Goal: Navigation & Orientation: Find specific page/section

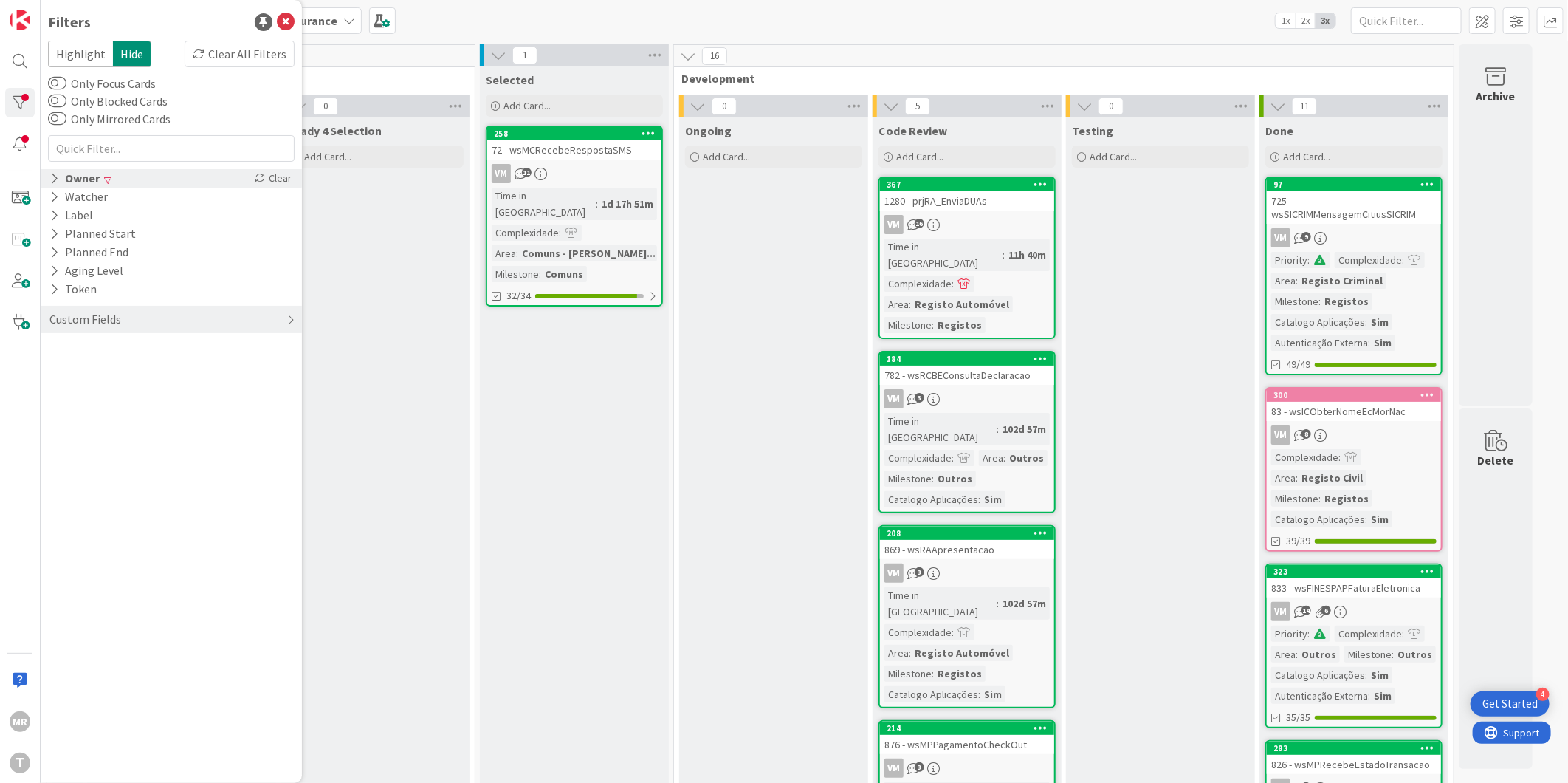
click at [55, 178] on icon at bounding box center [54, 178] width 10 height 13
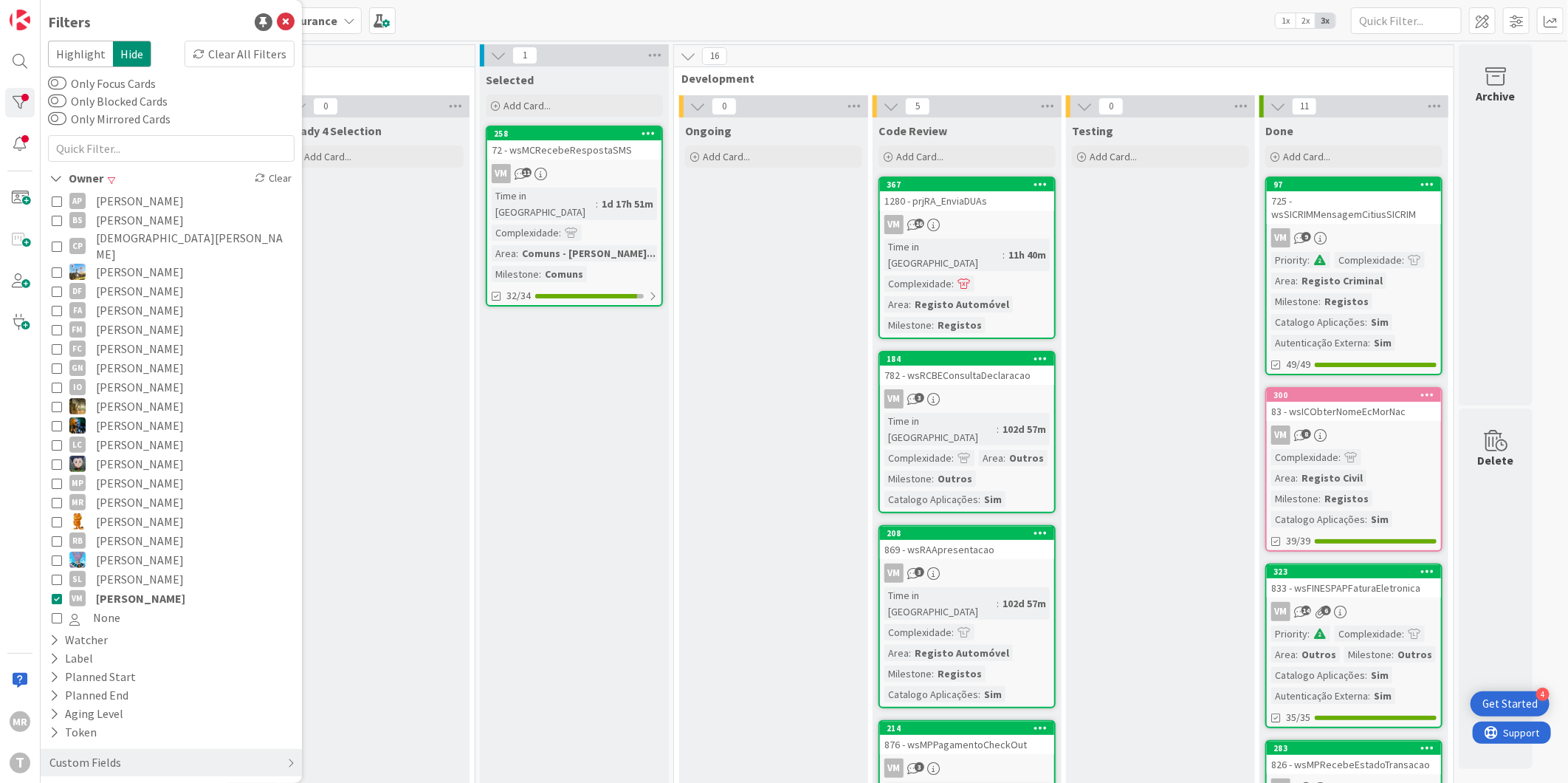
click at [59, 593] on icon at bounding box center [56, 597] width 10 height 10
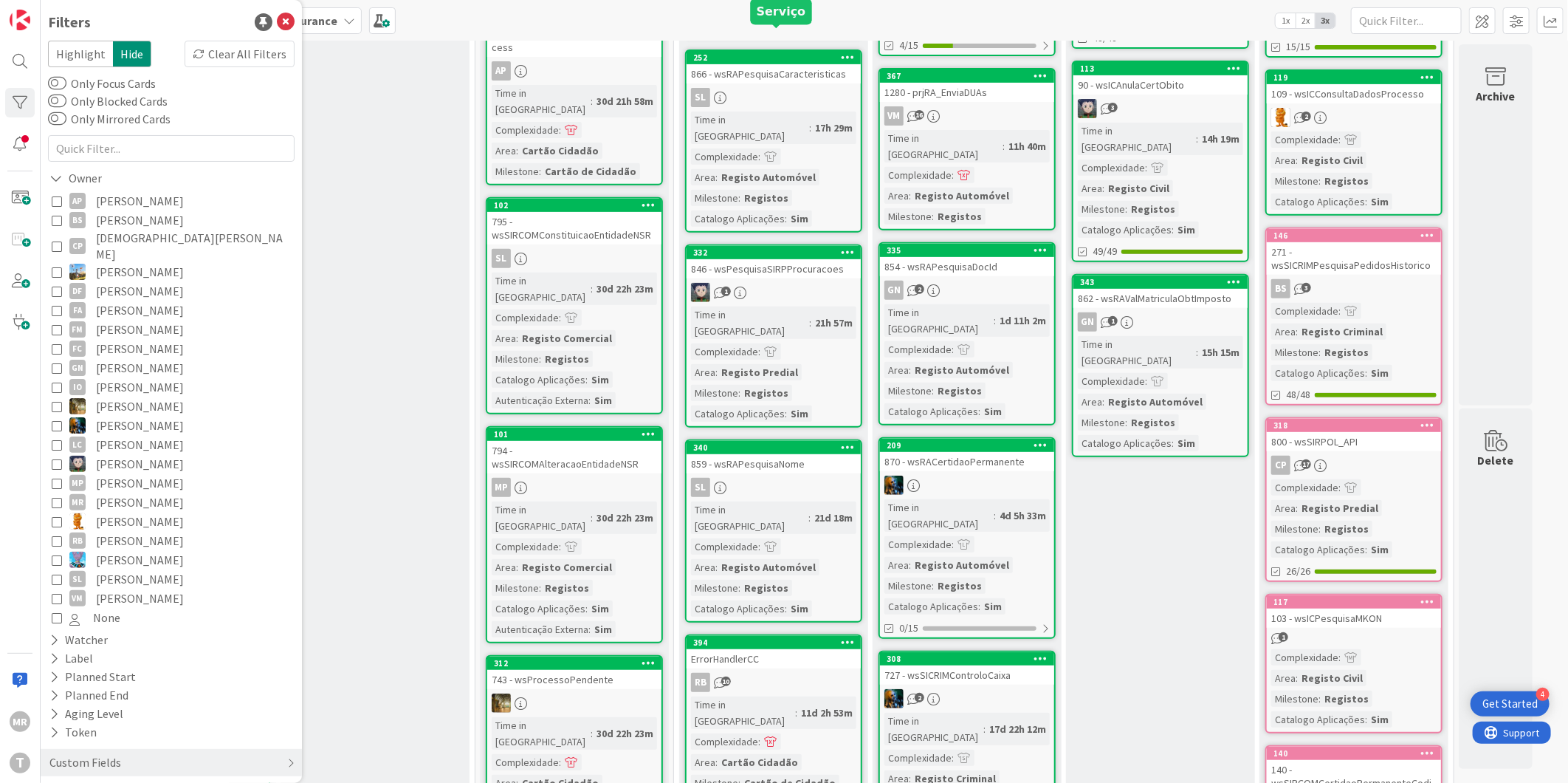
scroll to position [328, 0]
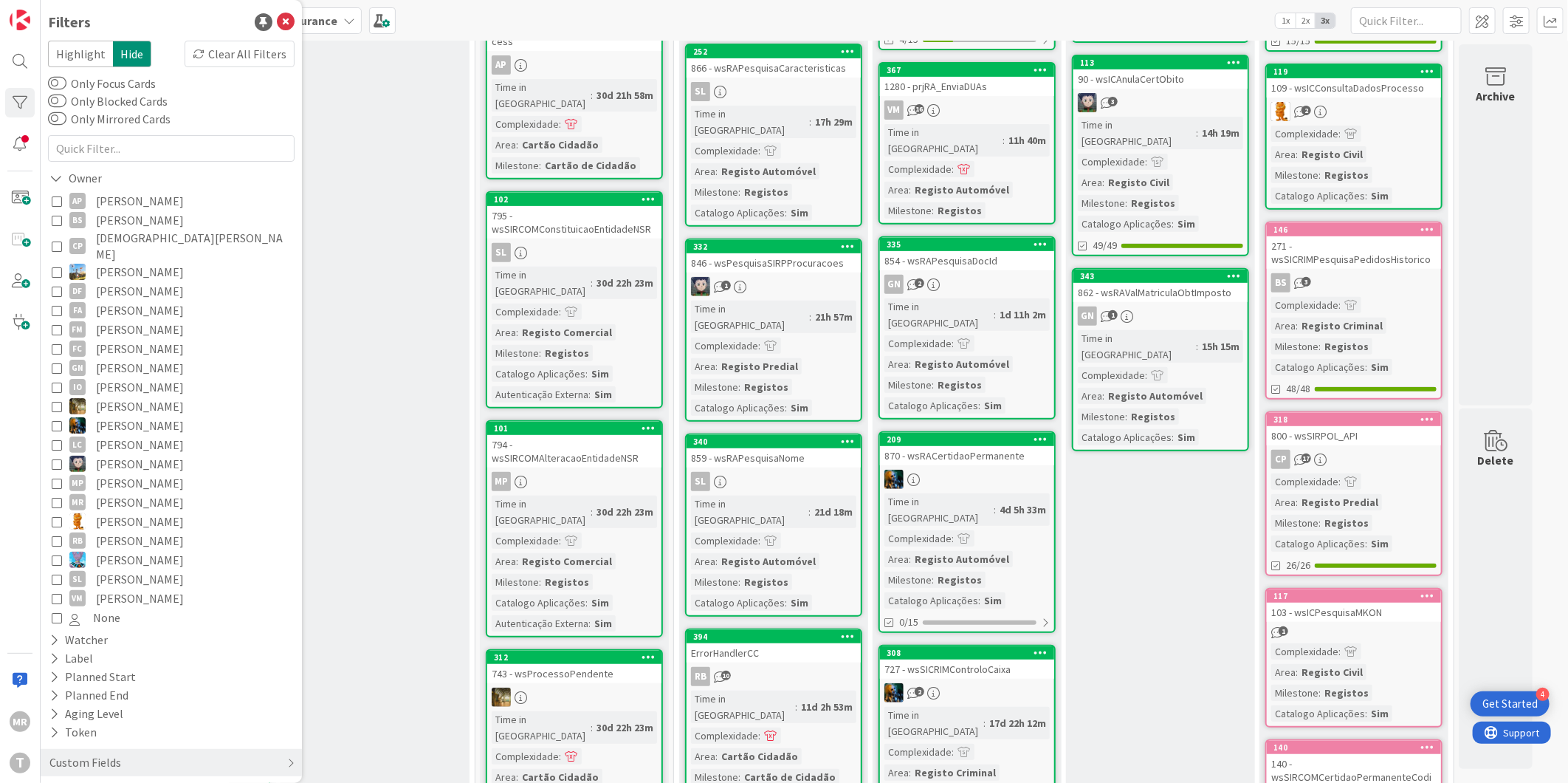
click at [141, 588] on span "[PERSON_NAME]" at bounding box center [140, 597] width 88 height 19
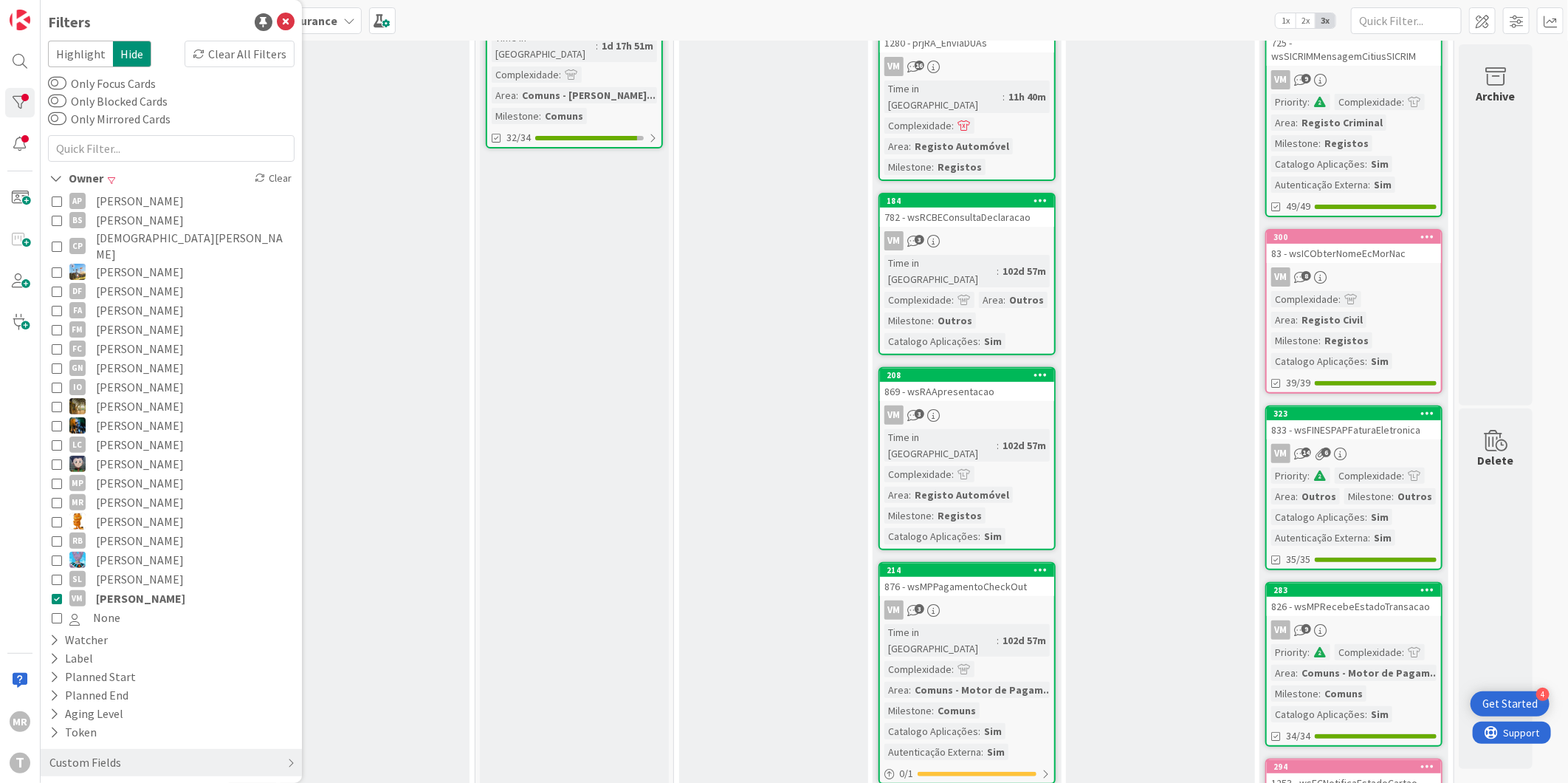
scroll to position [0, 0]
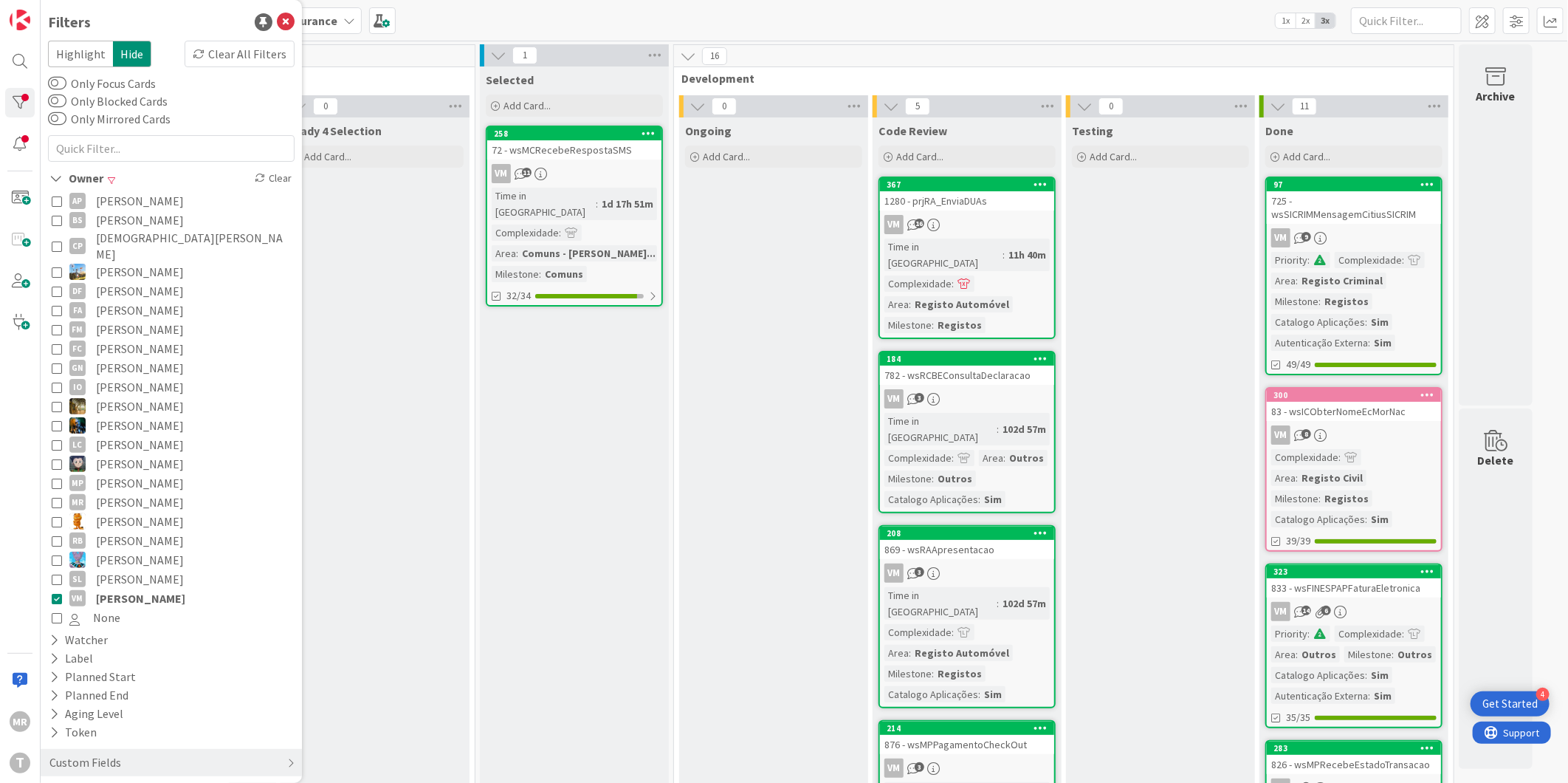
click at [106, 589] on span "[PERSON_NAME]" at bounding box center [140, 597] width 89 height 19
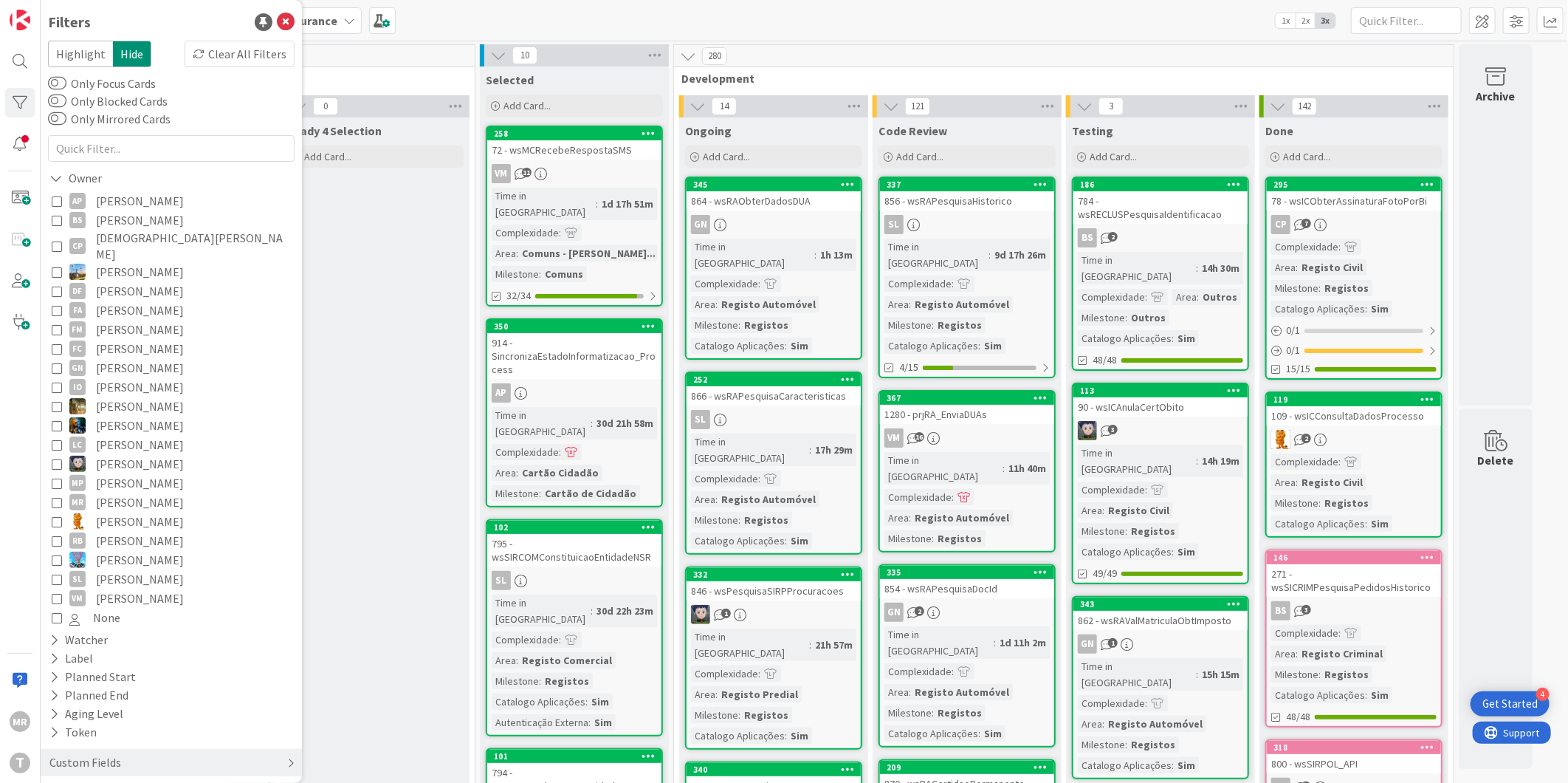
click at [101, 753] on div "Custom Fields" at bounding box center [85, 762] width 75 height 18
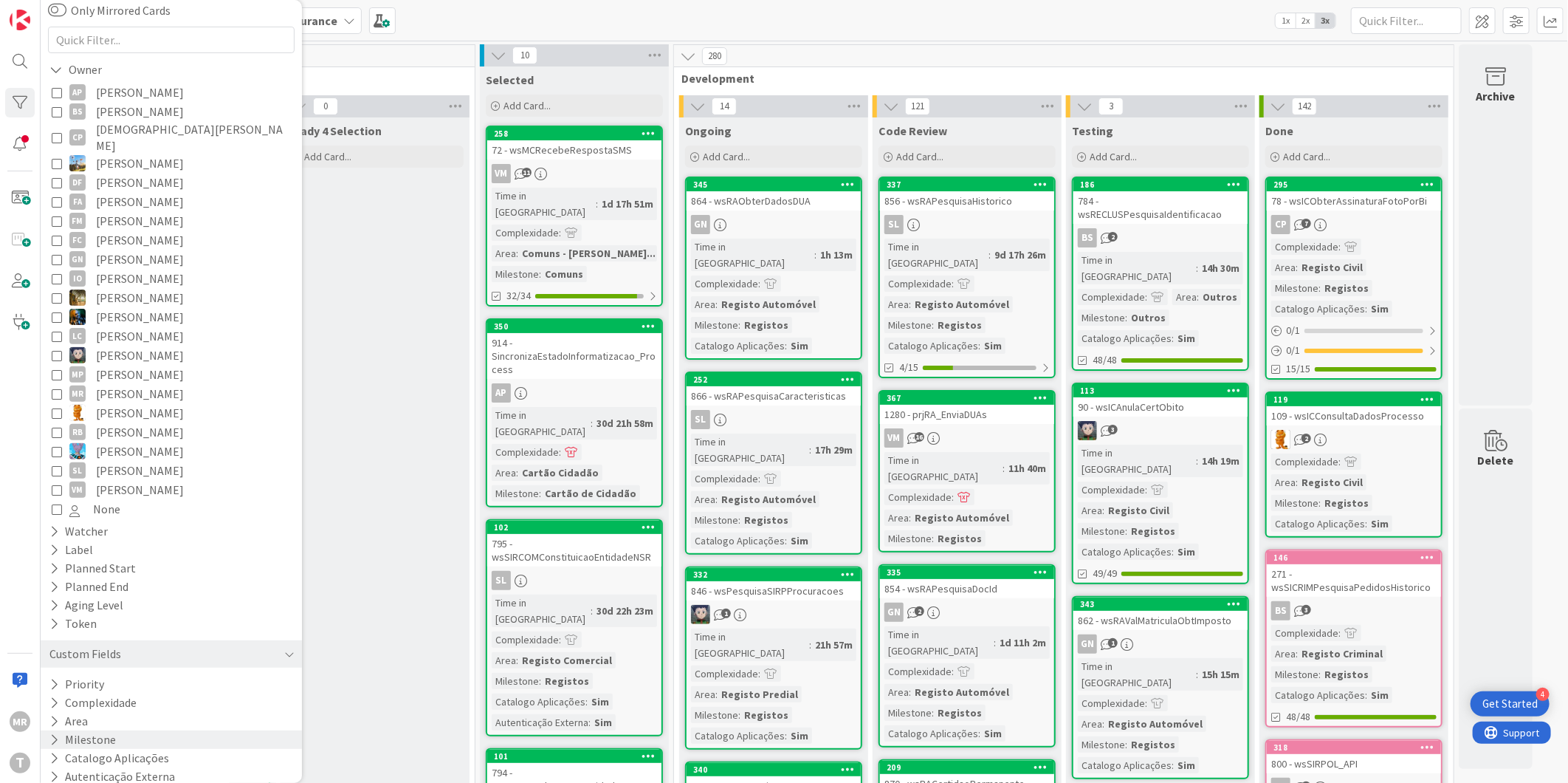
click at [96, 731] on button "Milestone" at bounding box center [82, 740] width 69 height 18
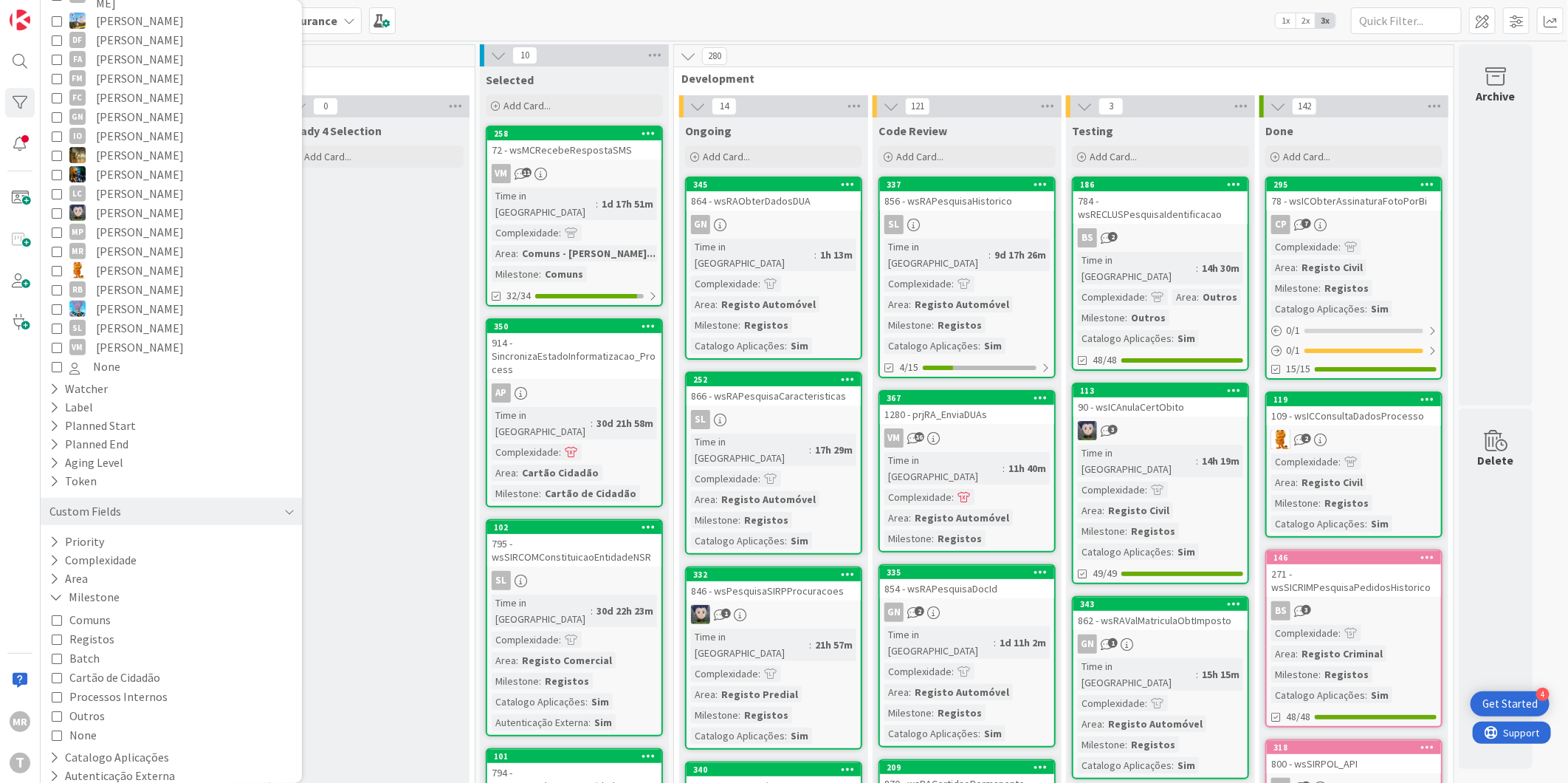
click at [90, 629] on span "Registos" at bounding box center [92, 638] width 45 height 19
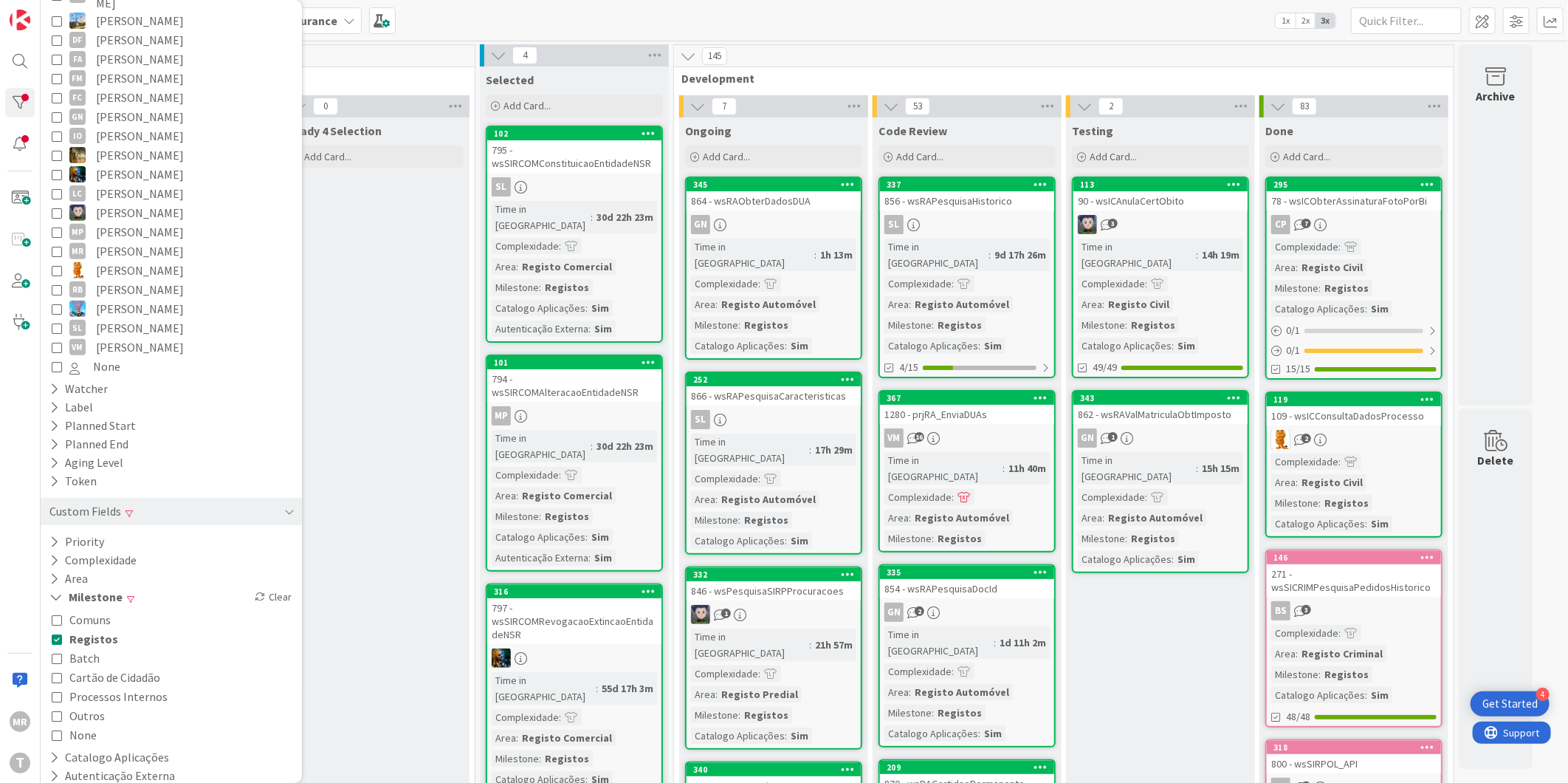
click at [75, 706] on span "Outros" at bounding box center [86, 715] width 35 height 19
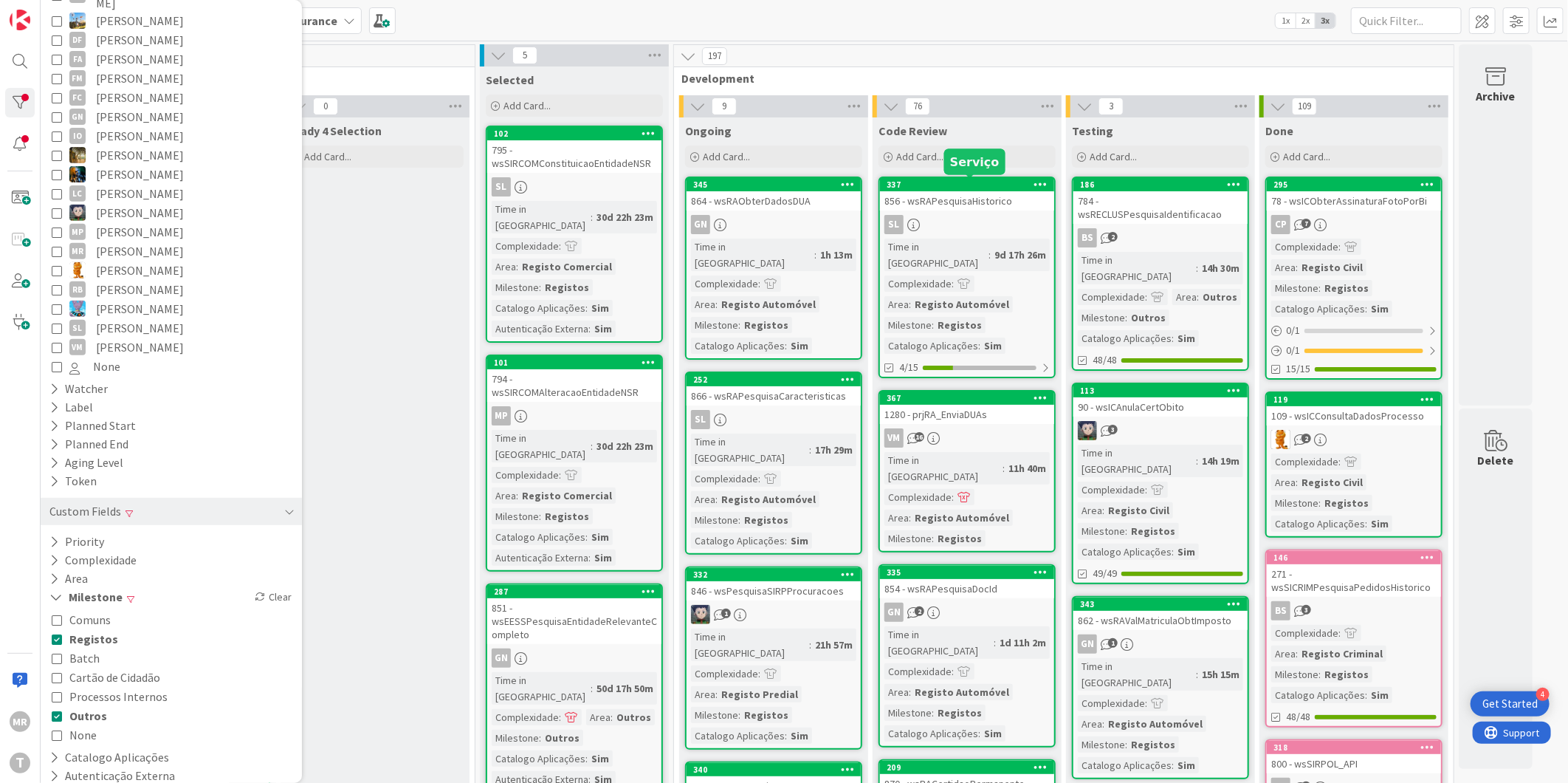
click at [960, 187] on div "337" at bounding box center [971, 184] width 168 height 10
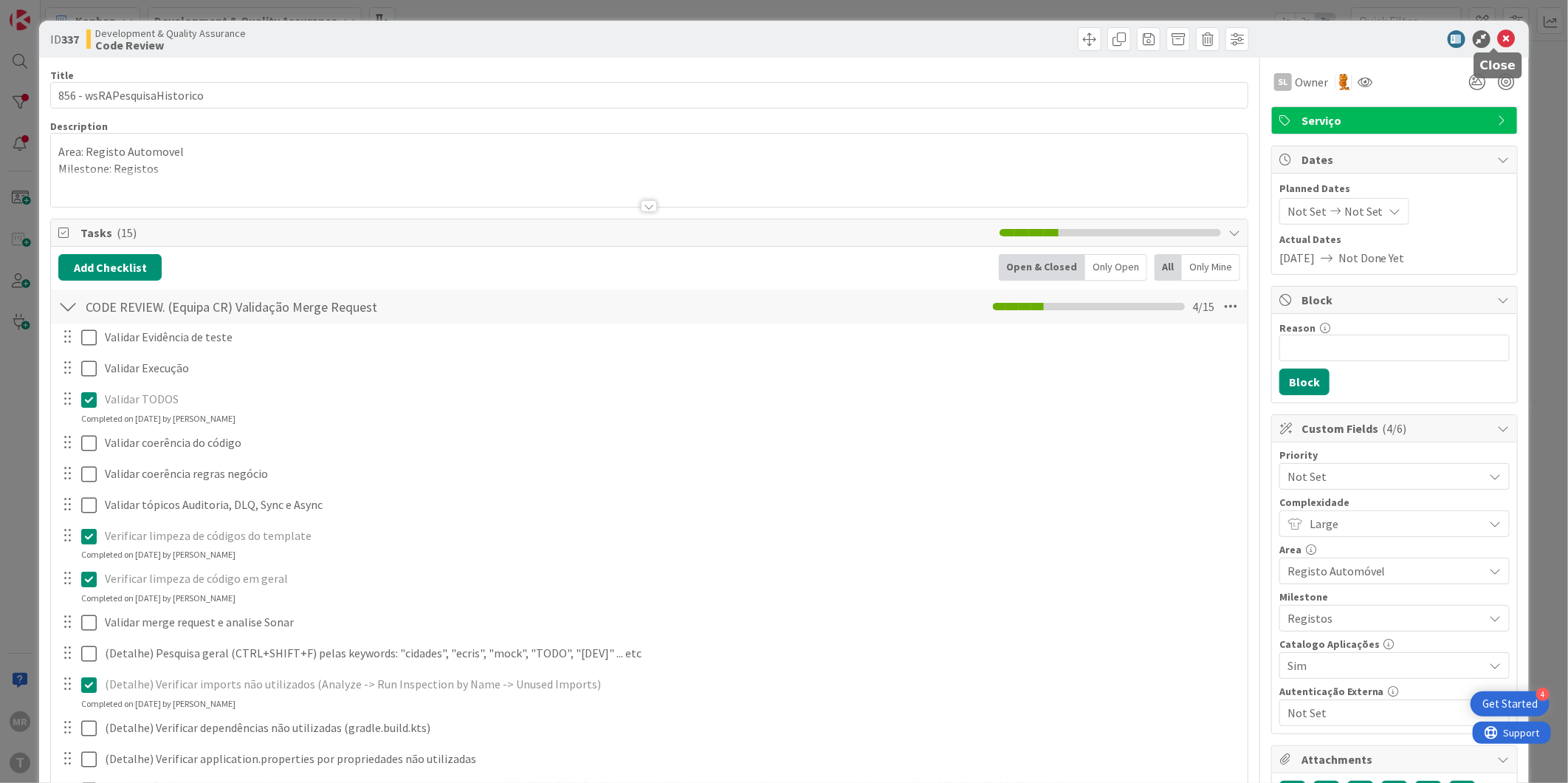
click at [1498, 35] on icon at bounding box center [1507, 40] width 18 height 18
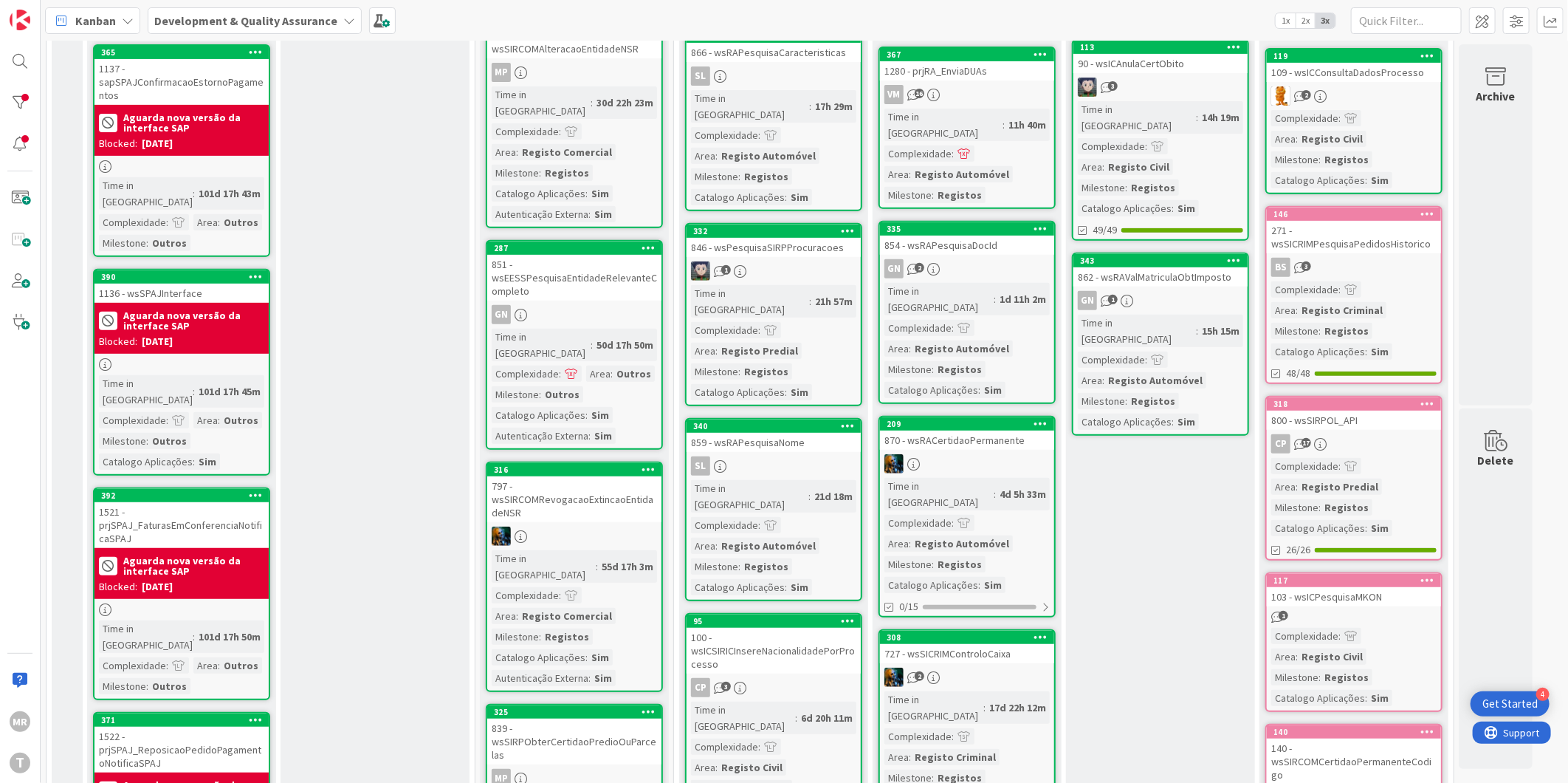
scroll to position [410, 0]
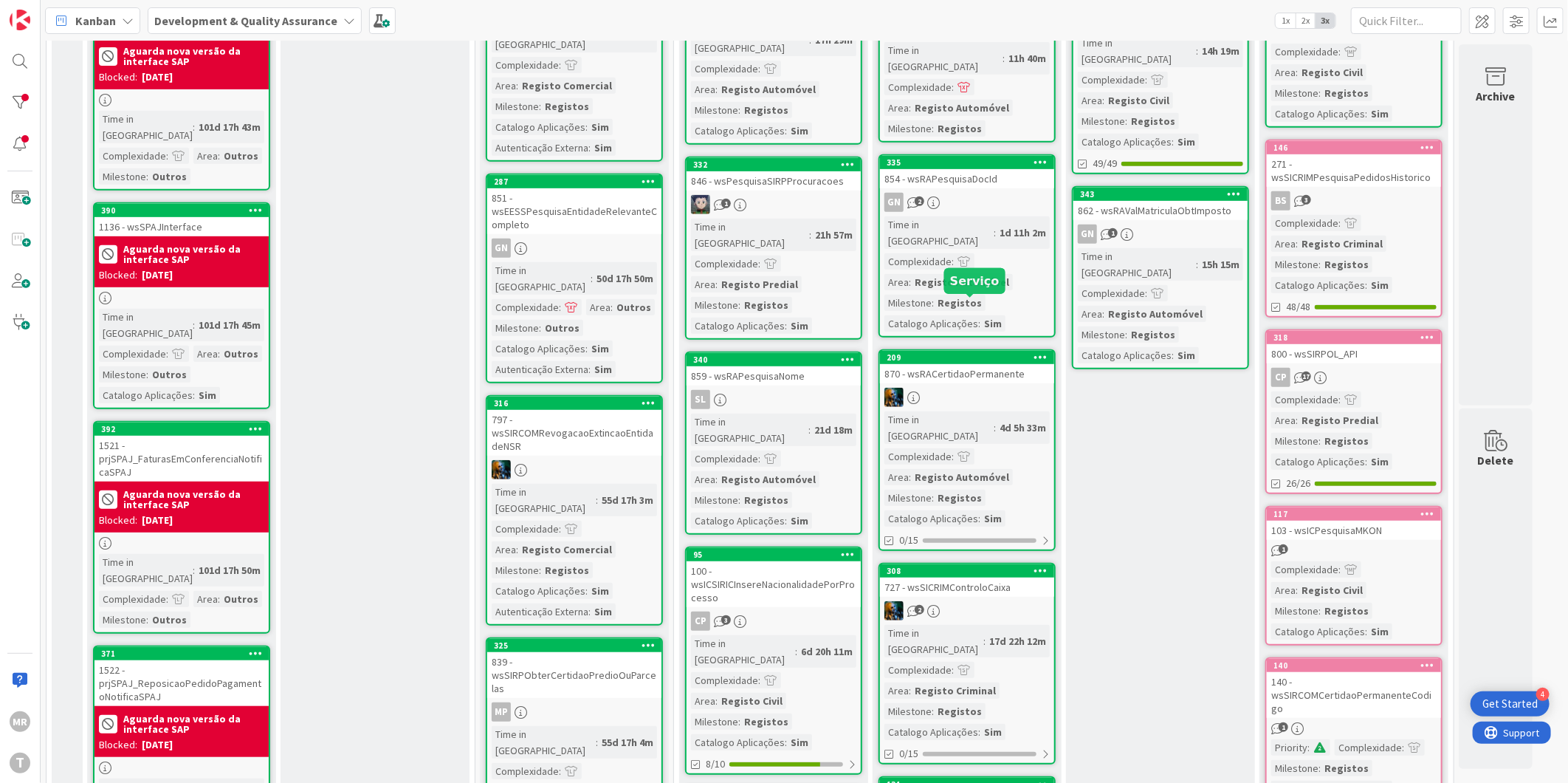
click at [963, 352] on div "209" at bounding box center [971, 357] width 168 height 10
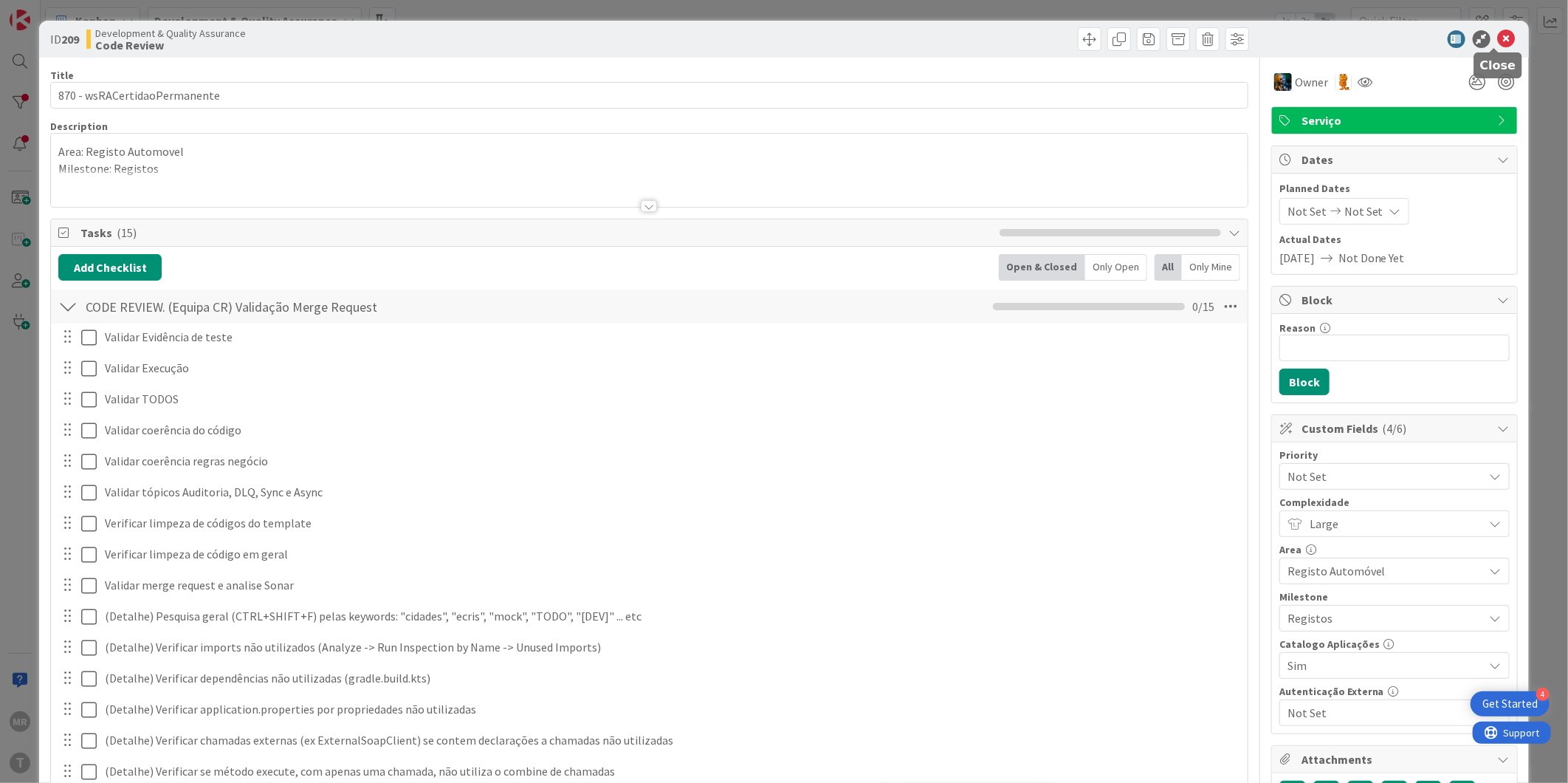
click at [1498, 41] on icon at bounding box center [1507, 40] width 18 height 18
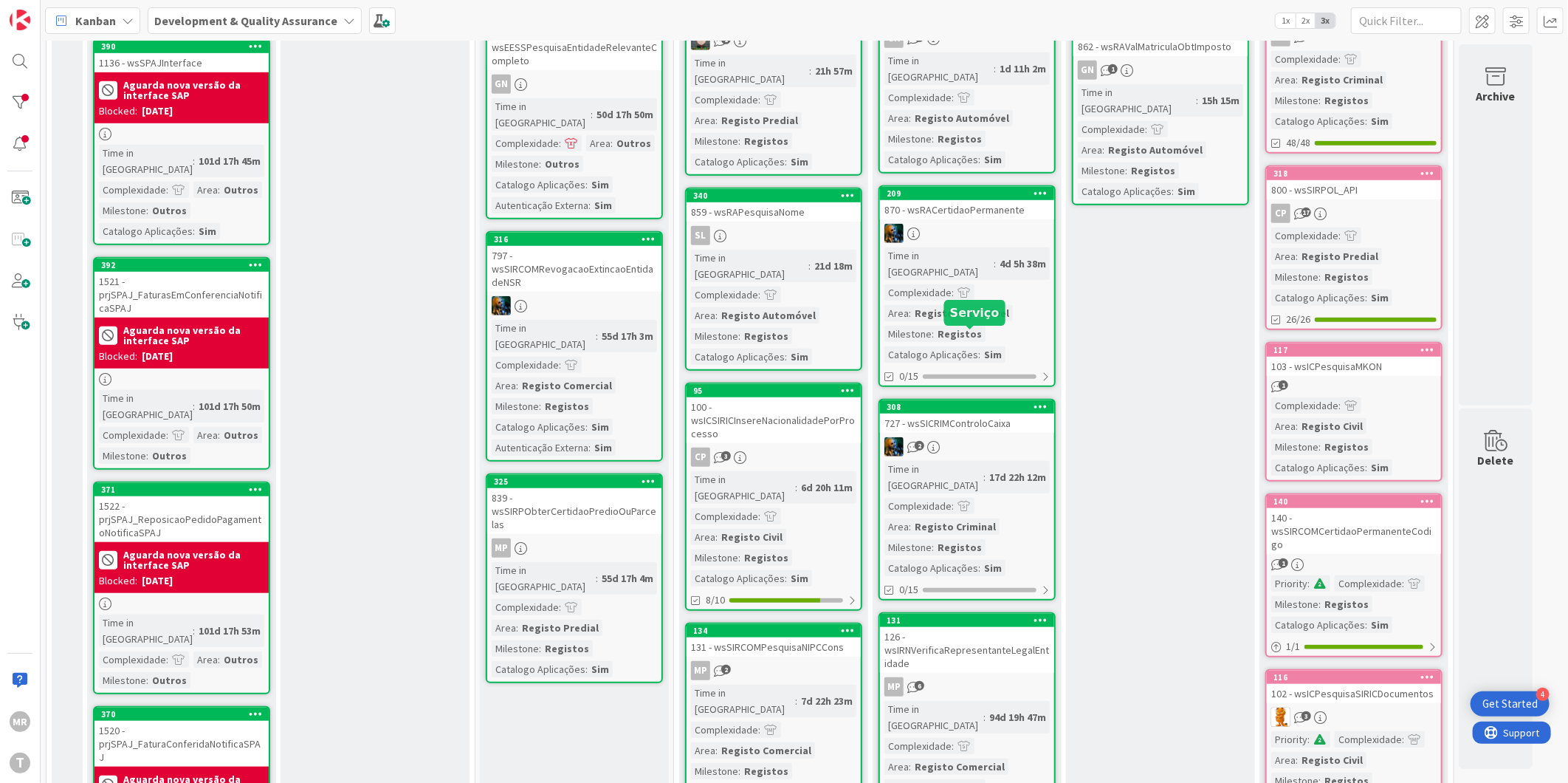
click at [992, 402] on div "308" at bounding box center [971, 406] width 168 height 10
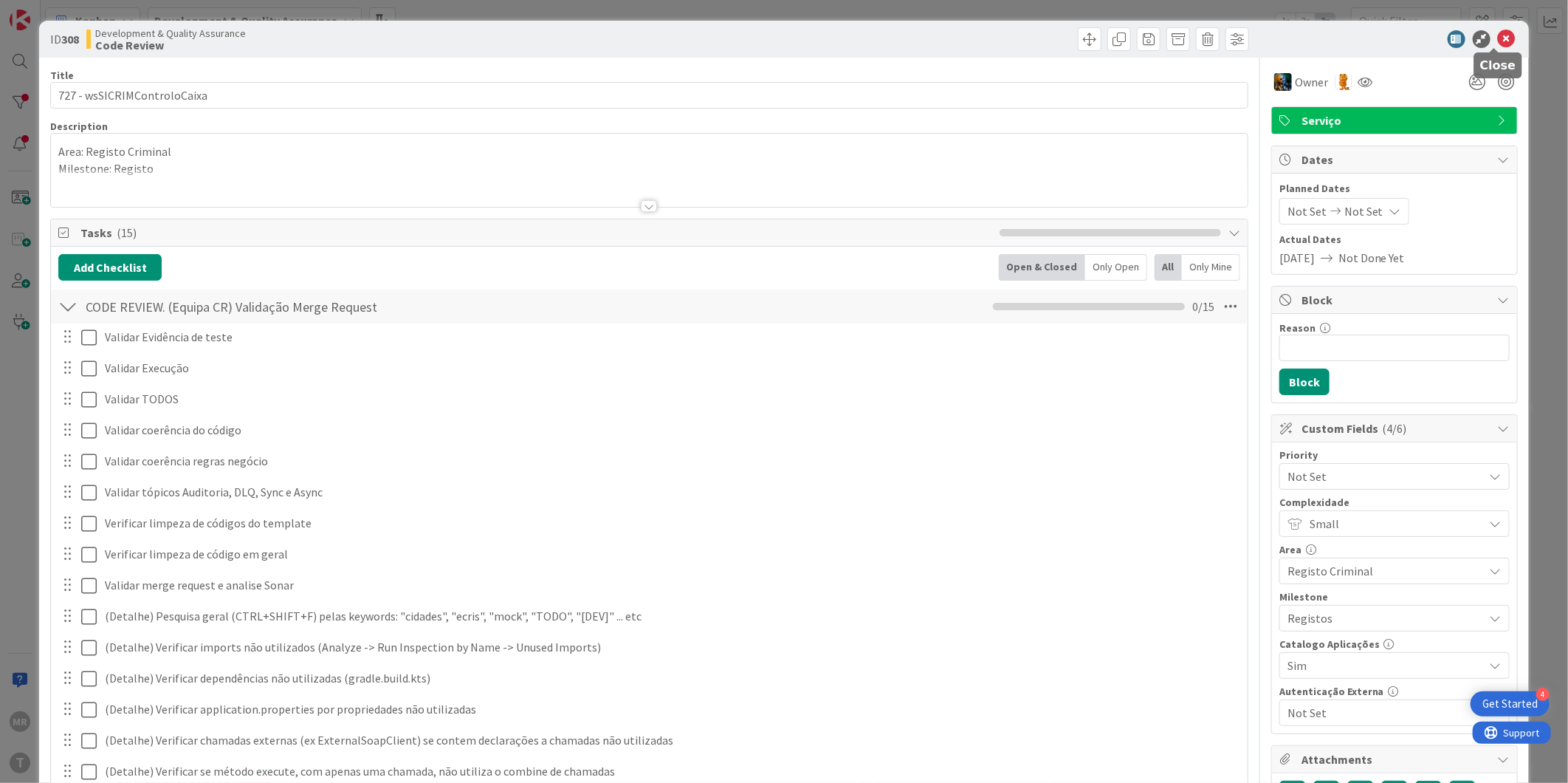
click at [1498, 41] on icon at bounding box center [1507, 40] width 18 height 18
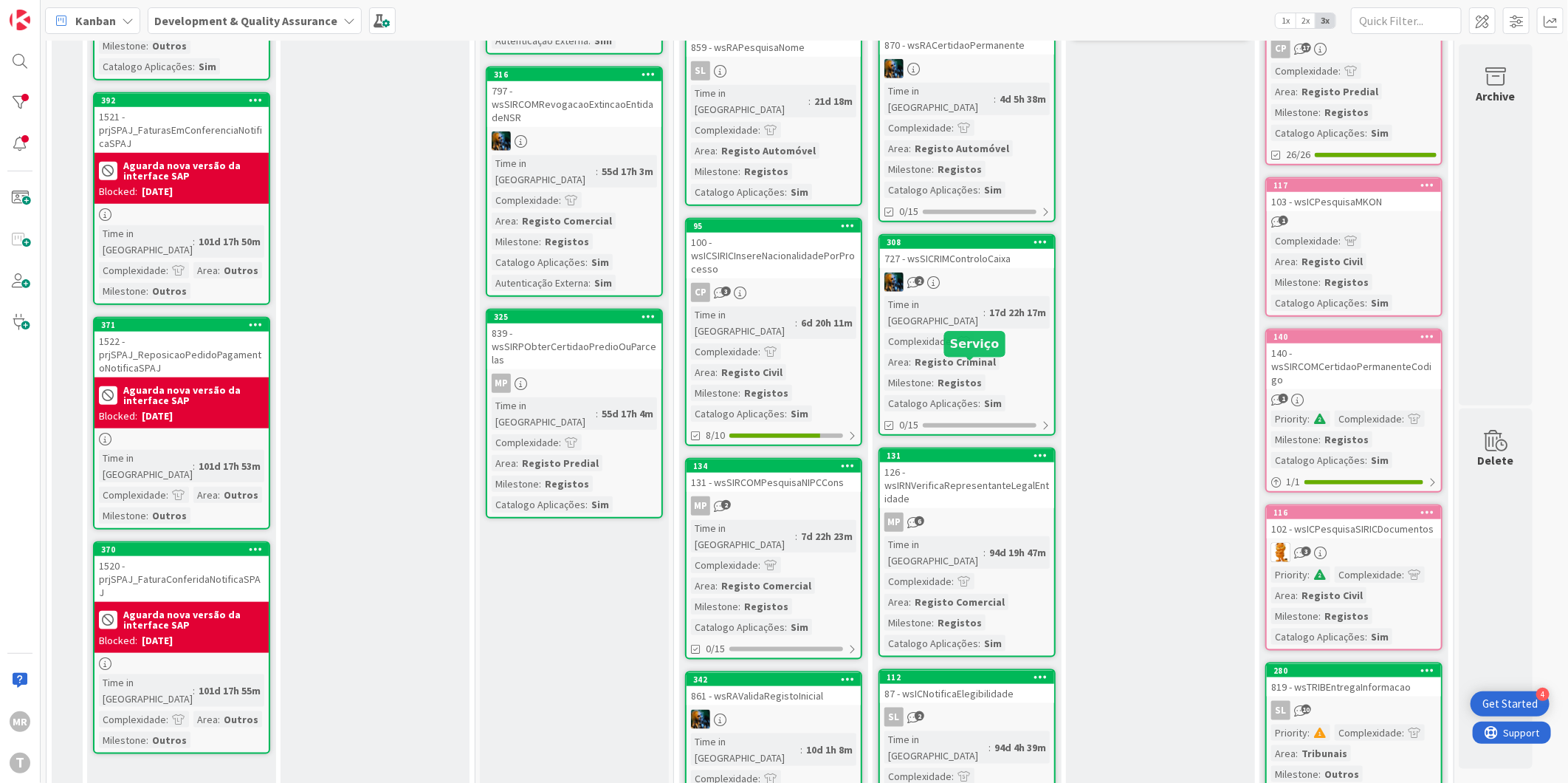
click at [969, 451] on div "131" at bounding box center [971, 455] width 168 height 10
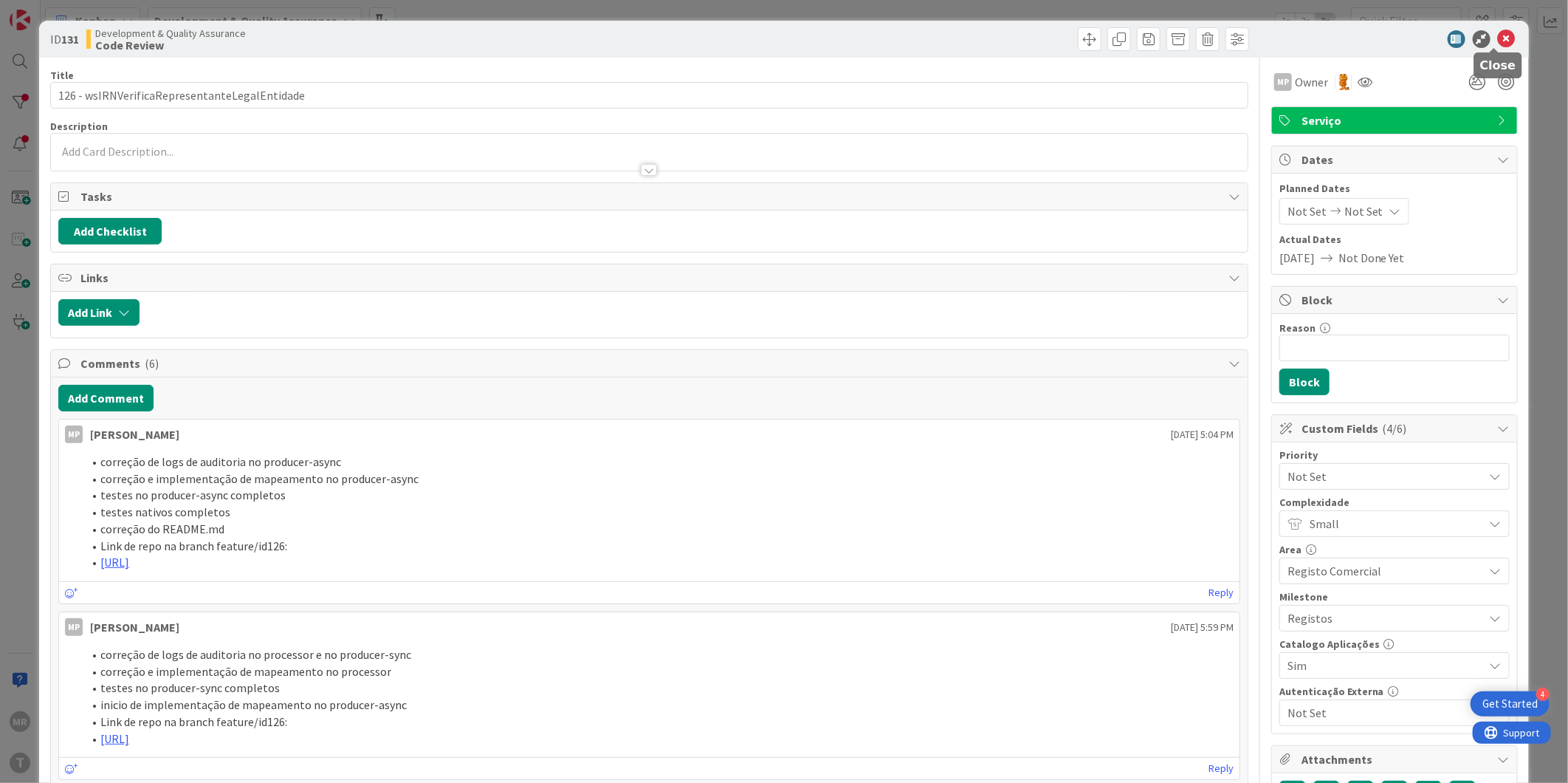
click at [1498, 38] on icon at bounding box center [1507, 40] width 18 height 18
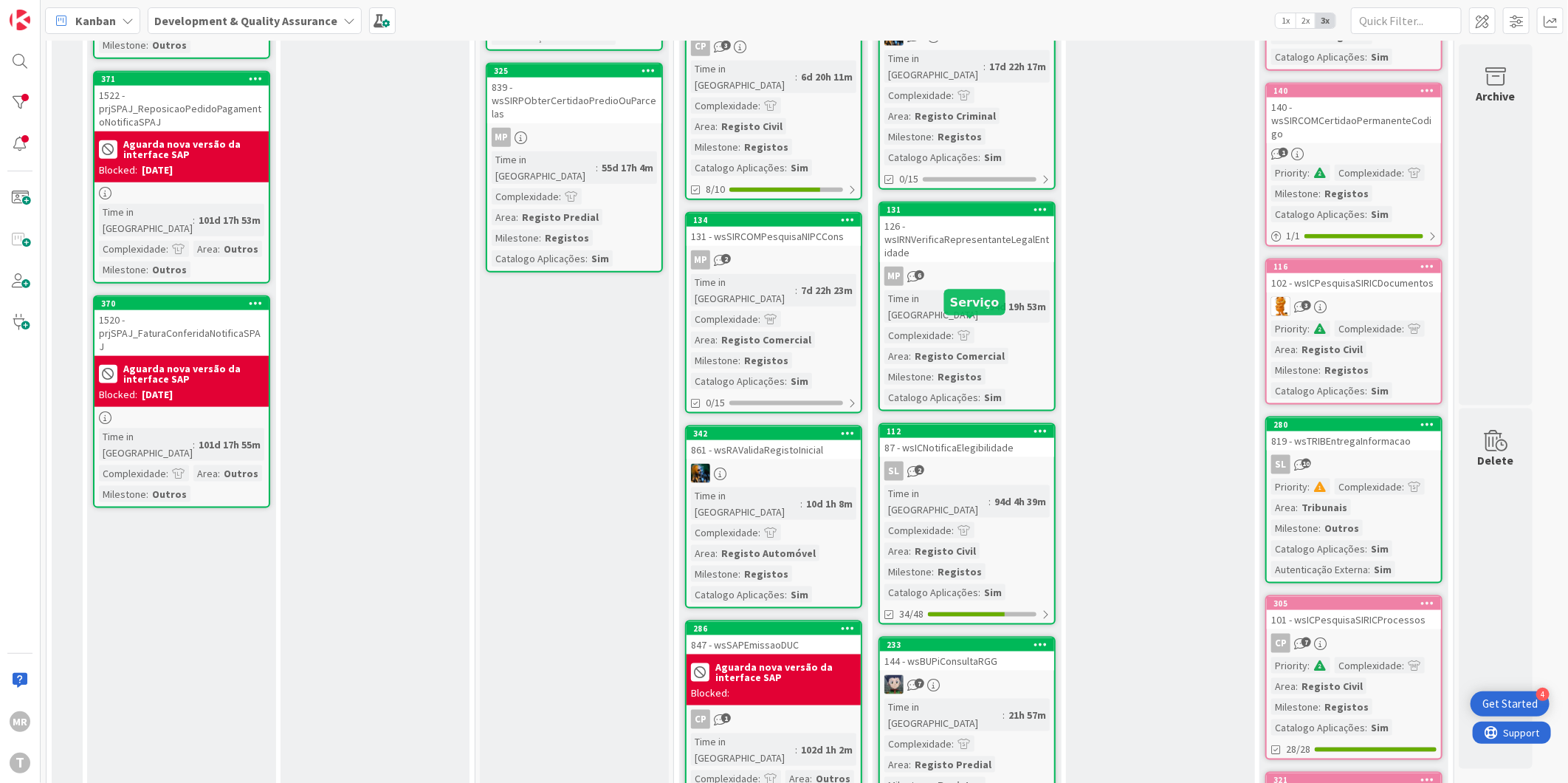
click at [990, 426] on div "112" at bounding box center [971, 431] width 168 height 10
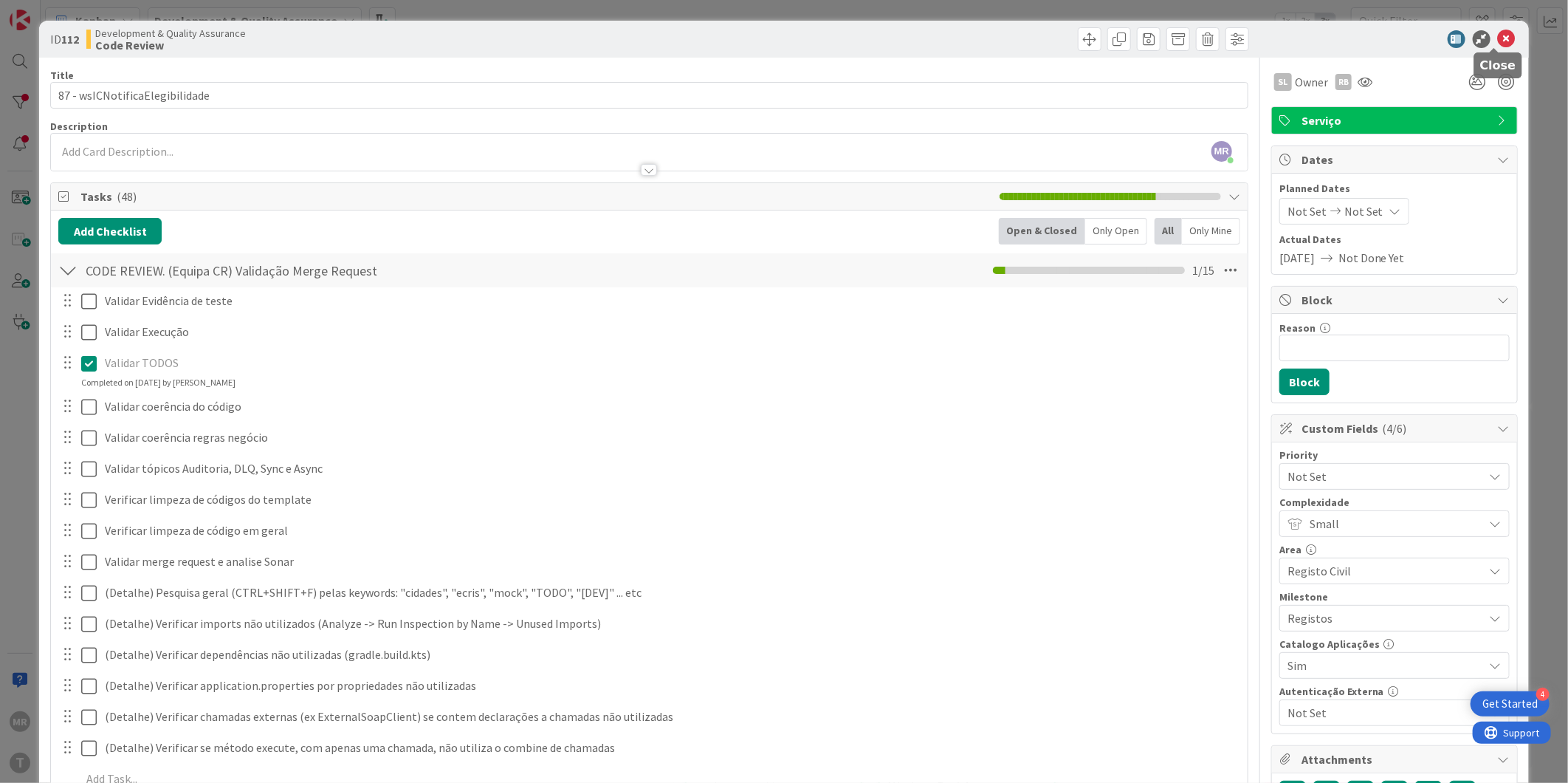
click at [1498, 42] on icon at bounding box center [1507, 40] width 18 height 18
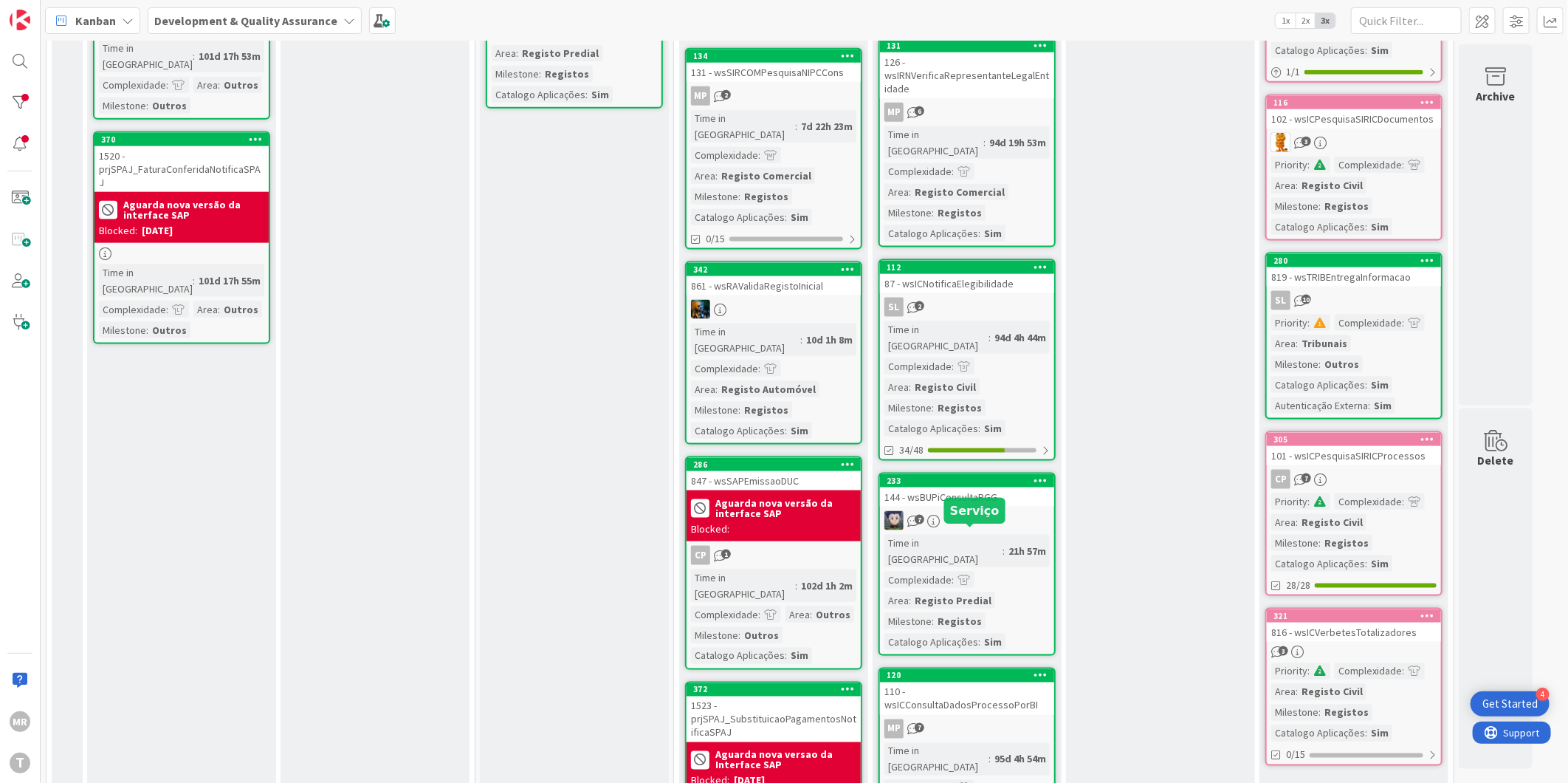
click at [935, 670] on div "120" at bounding box center [971, 675] width 168 height 10
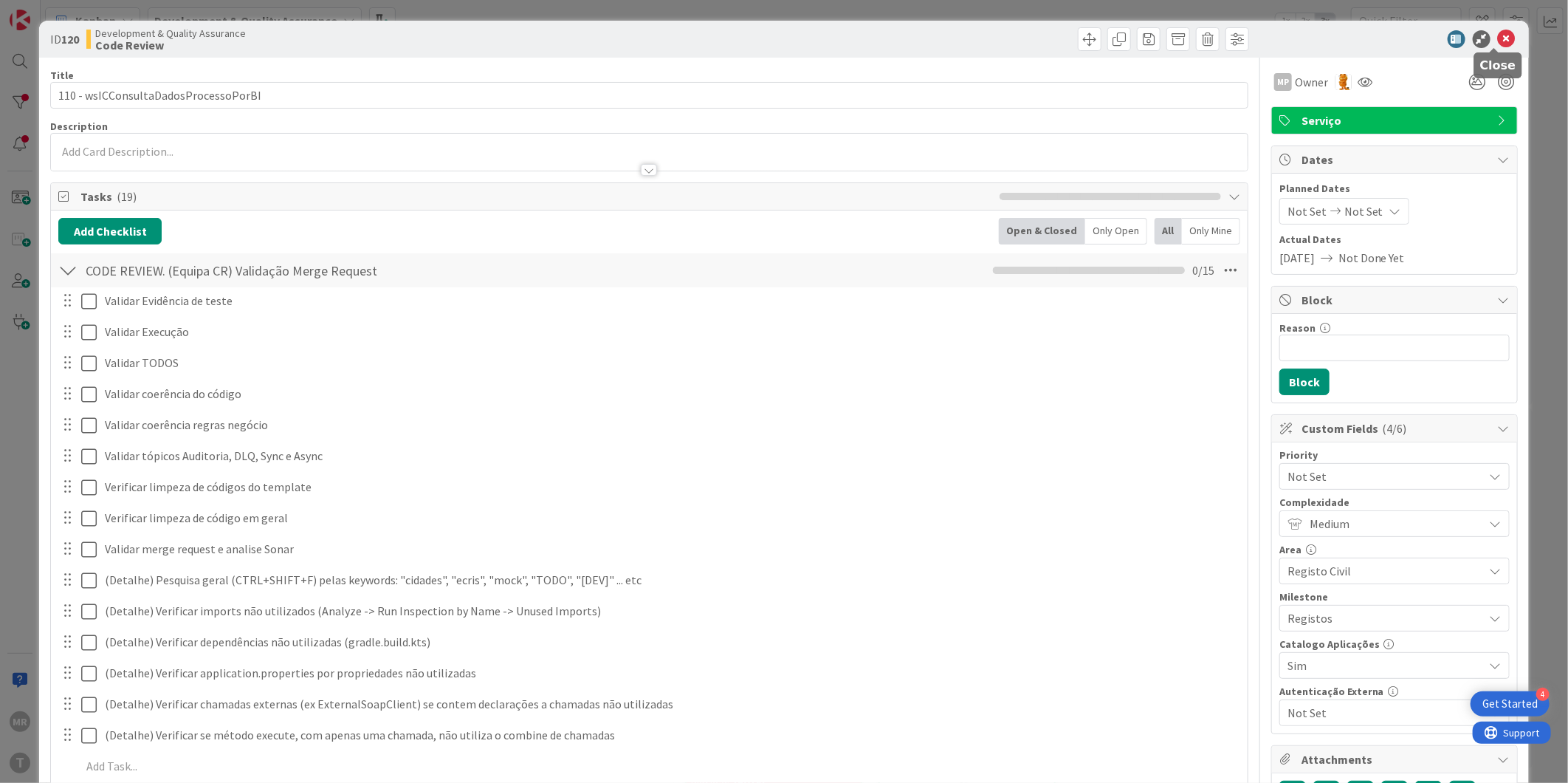
click at [1498, 41] on icon at bounding box center [1507, 40] width 18 height 18
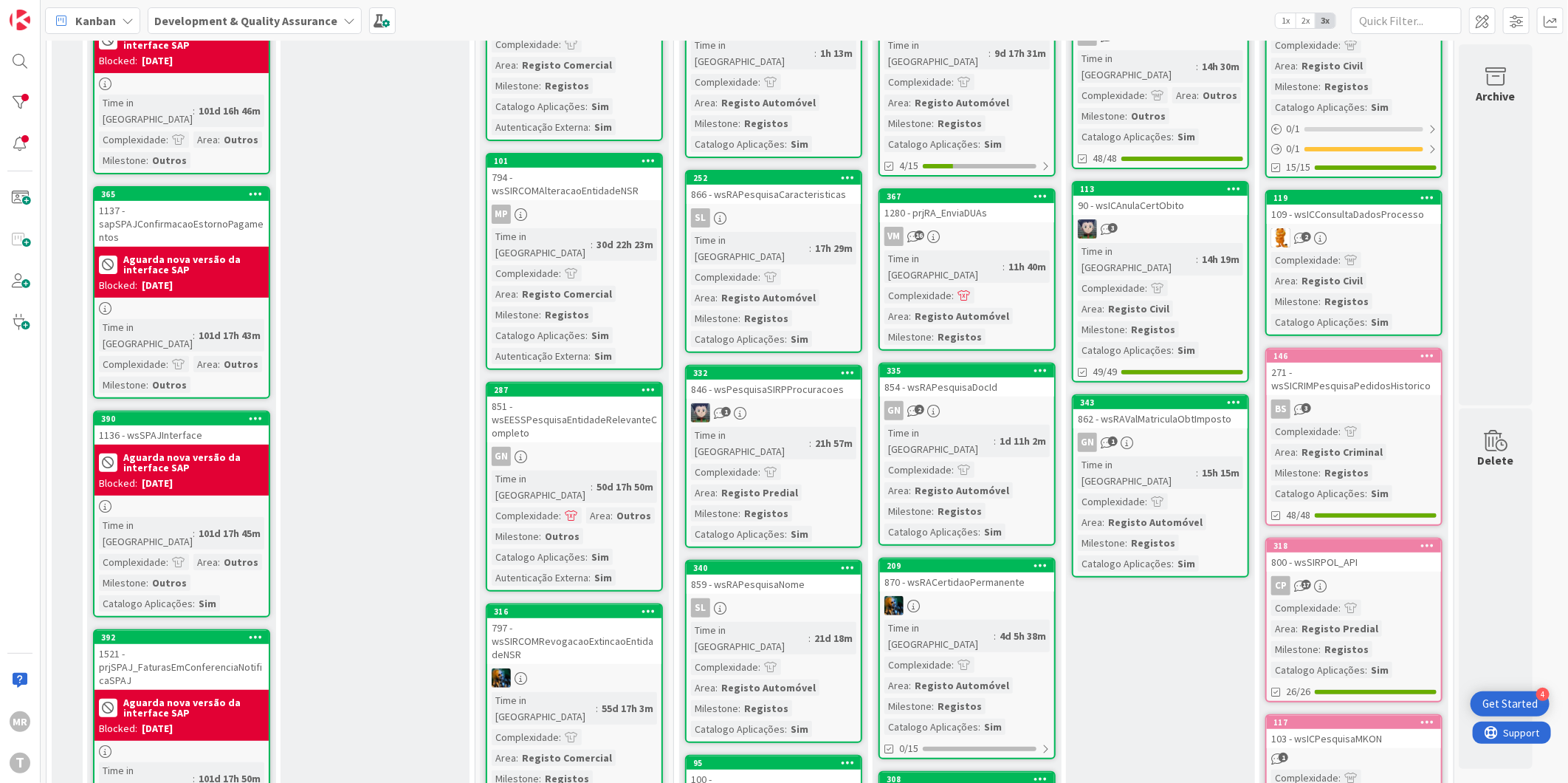
scroll to position [246, 0]
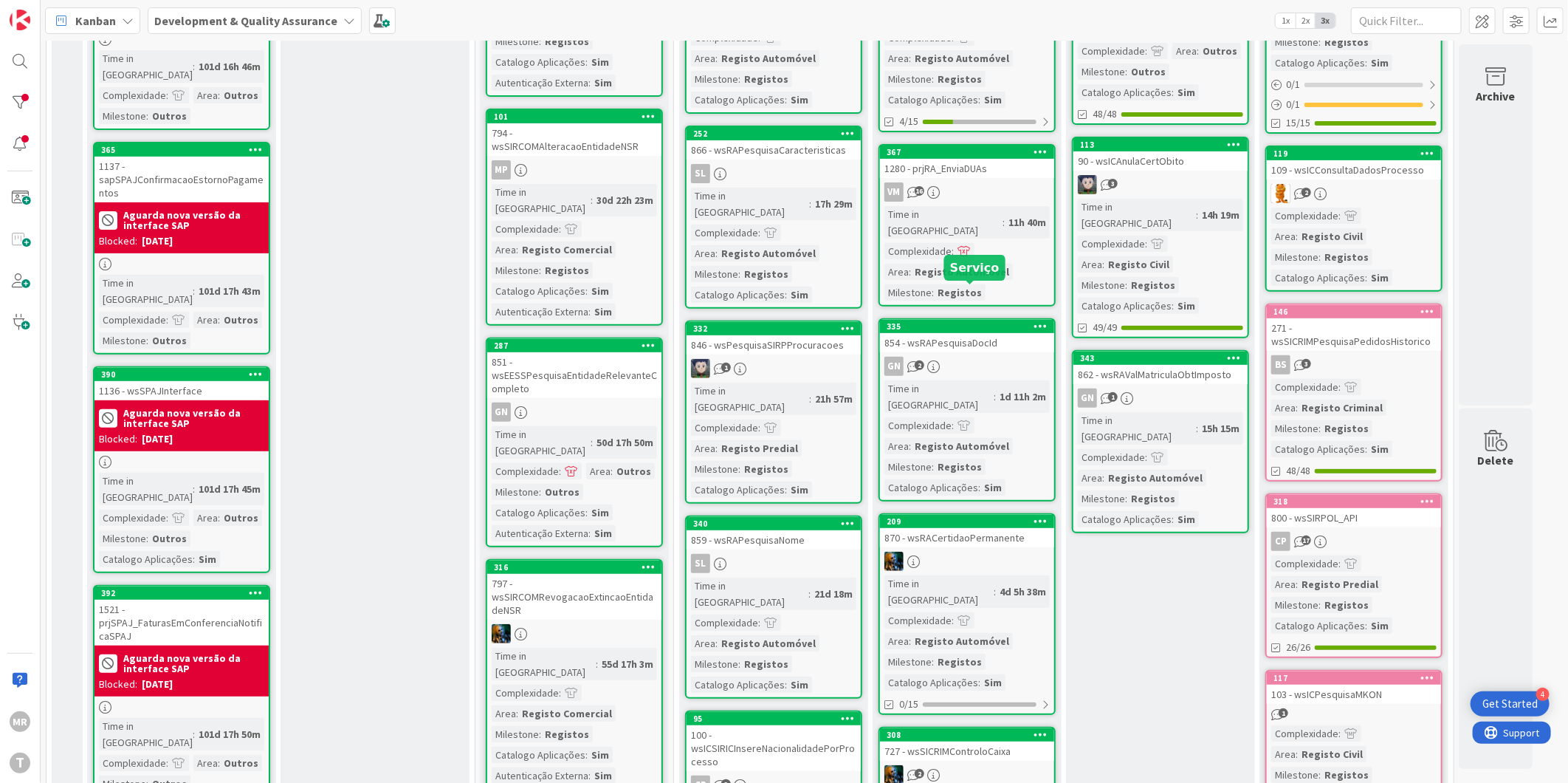
click at [1011, 322] on div "335" at bounding box center [971, 326] width 168 height 10
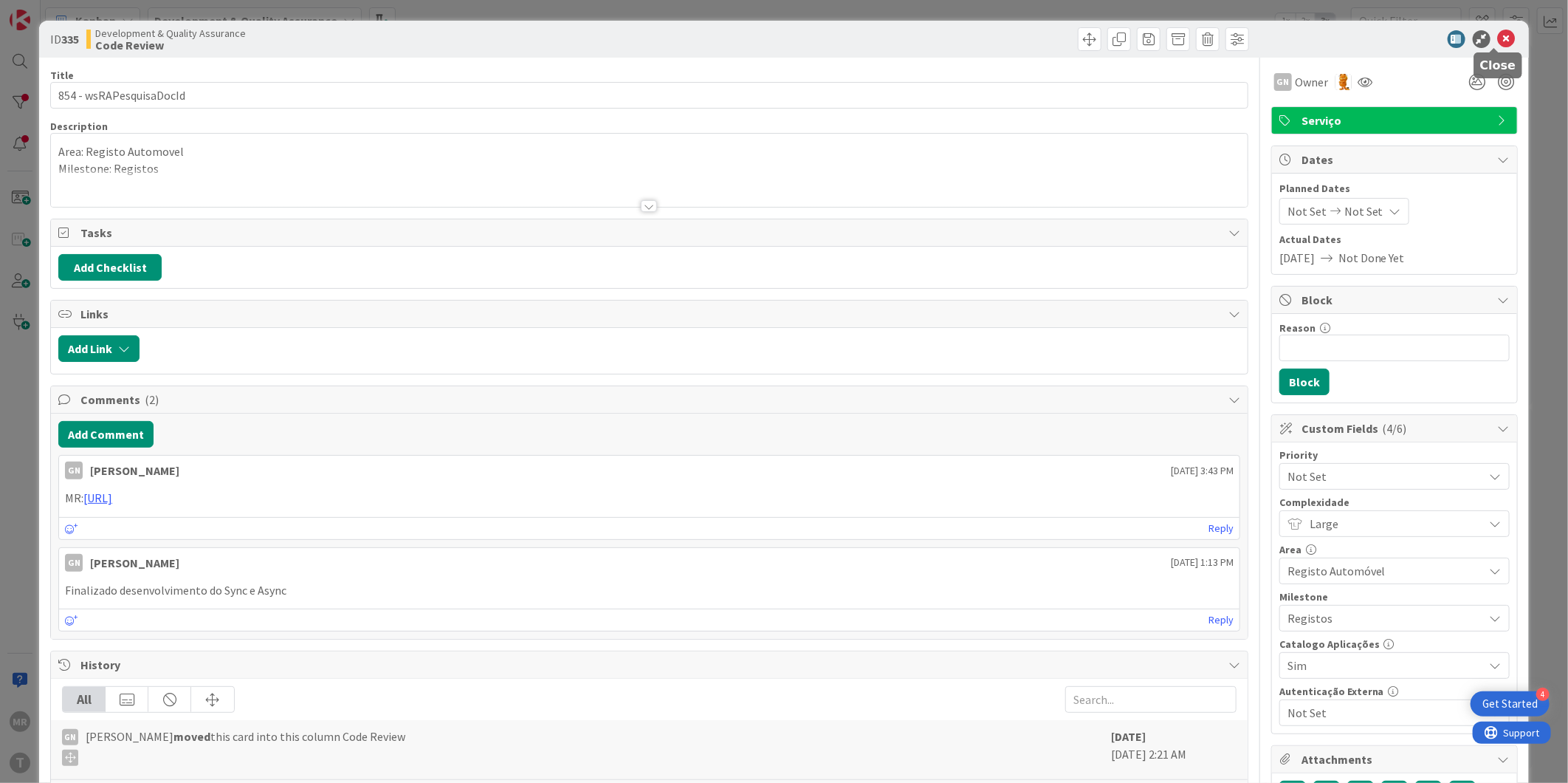
click at [1499, 31] on icon at bounding box center [1507, 40] width 18 height 18
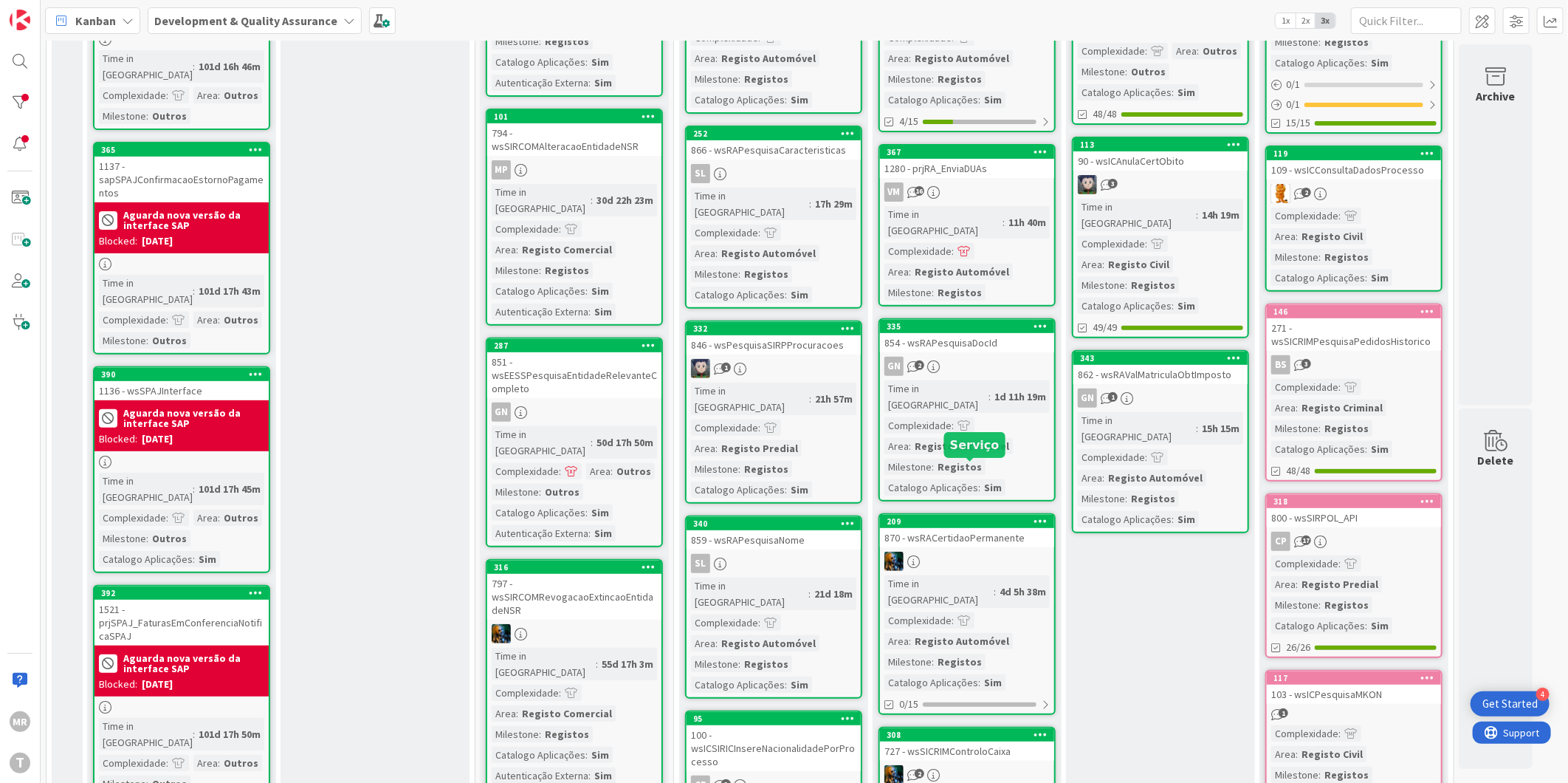
click at [993, 516] on div "209" at bounding box center [971, 521] width 168 height 10
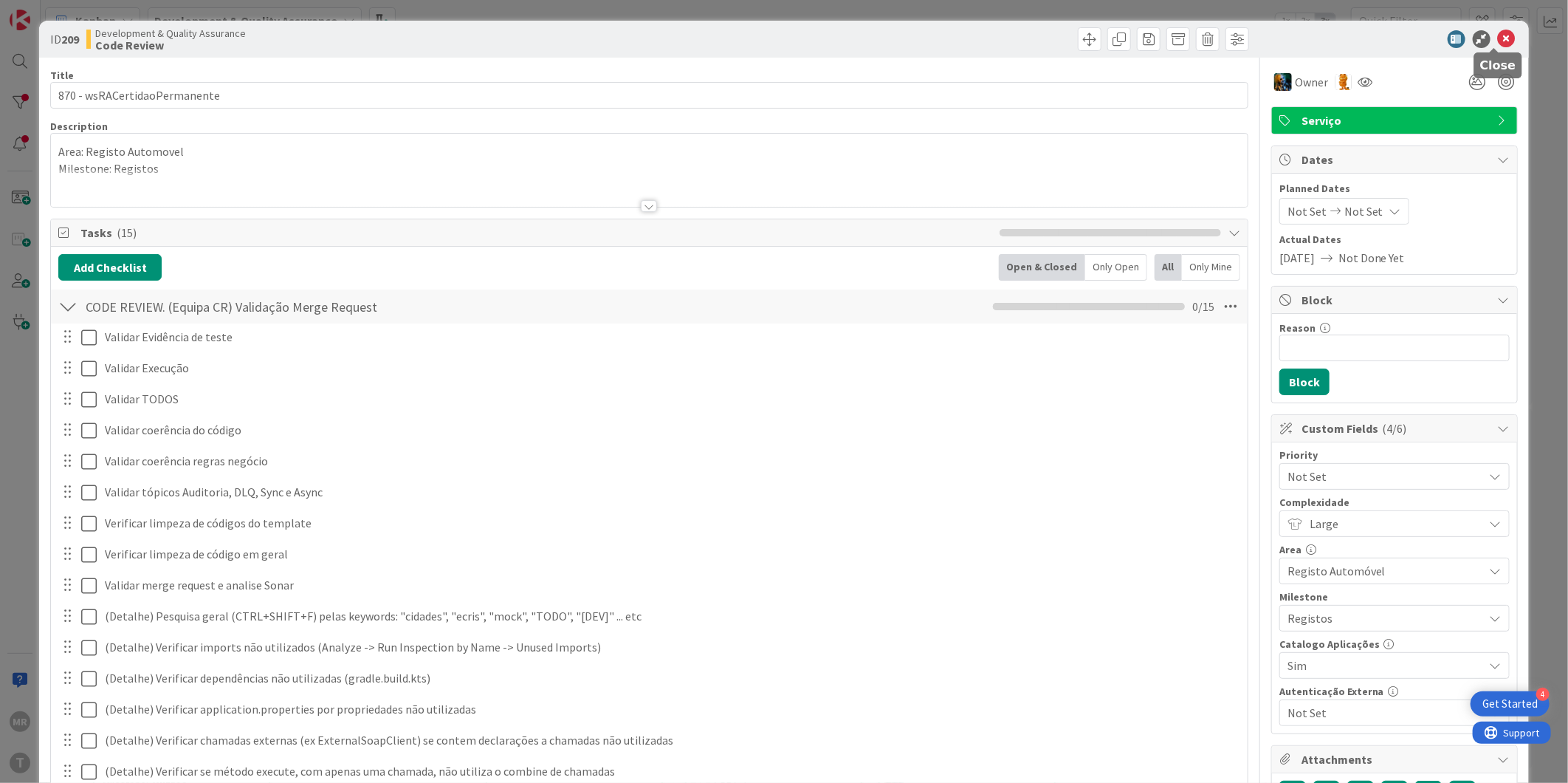
click at [1498, 35] on icon at bounding box center [1507, 40] width 18 height 18
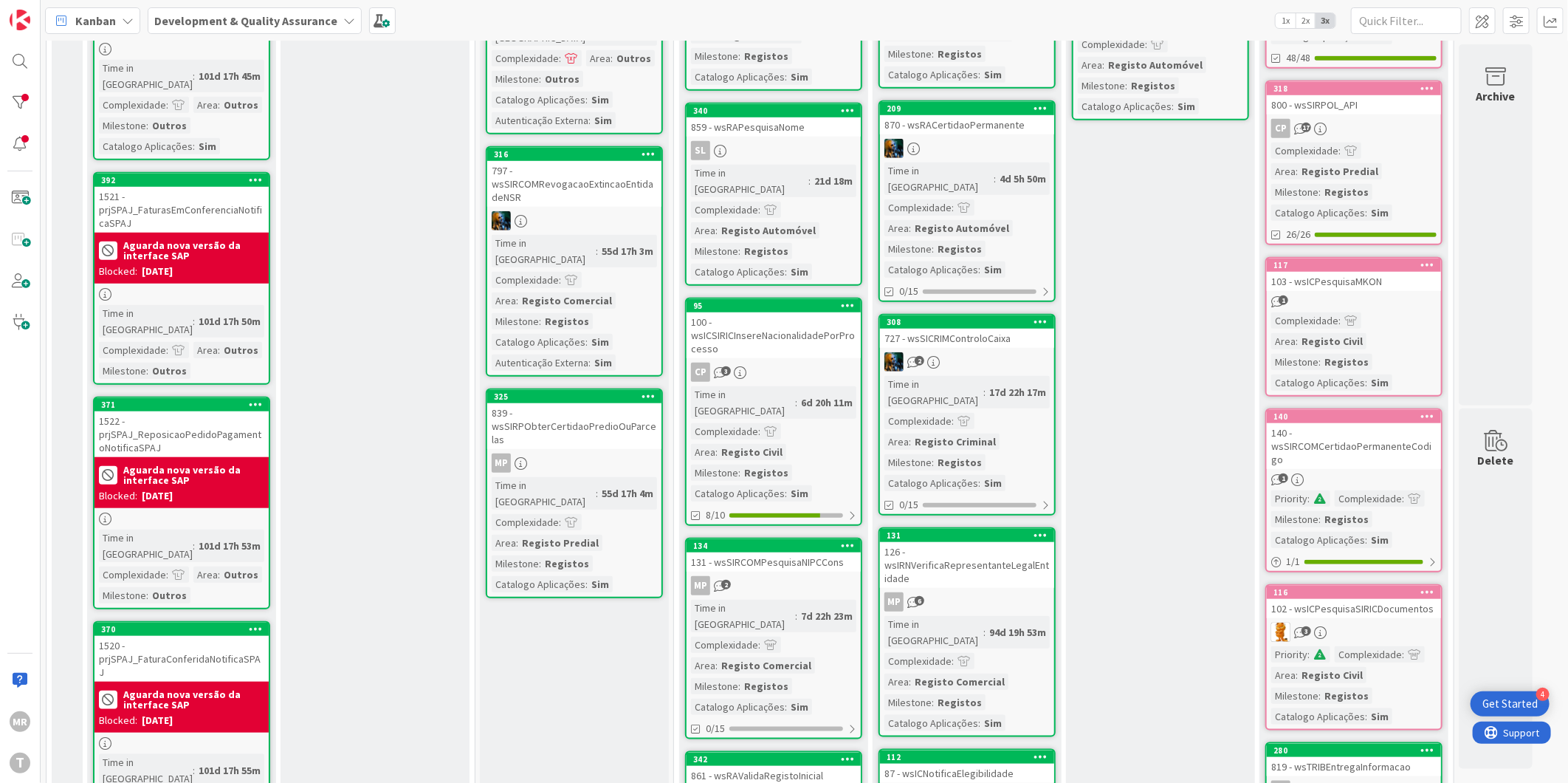
scroll to position [739, 0]
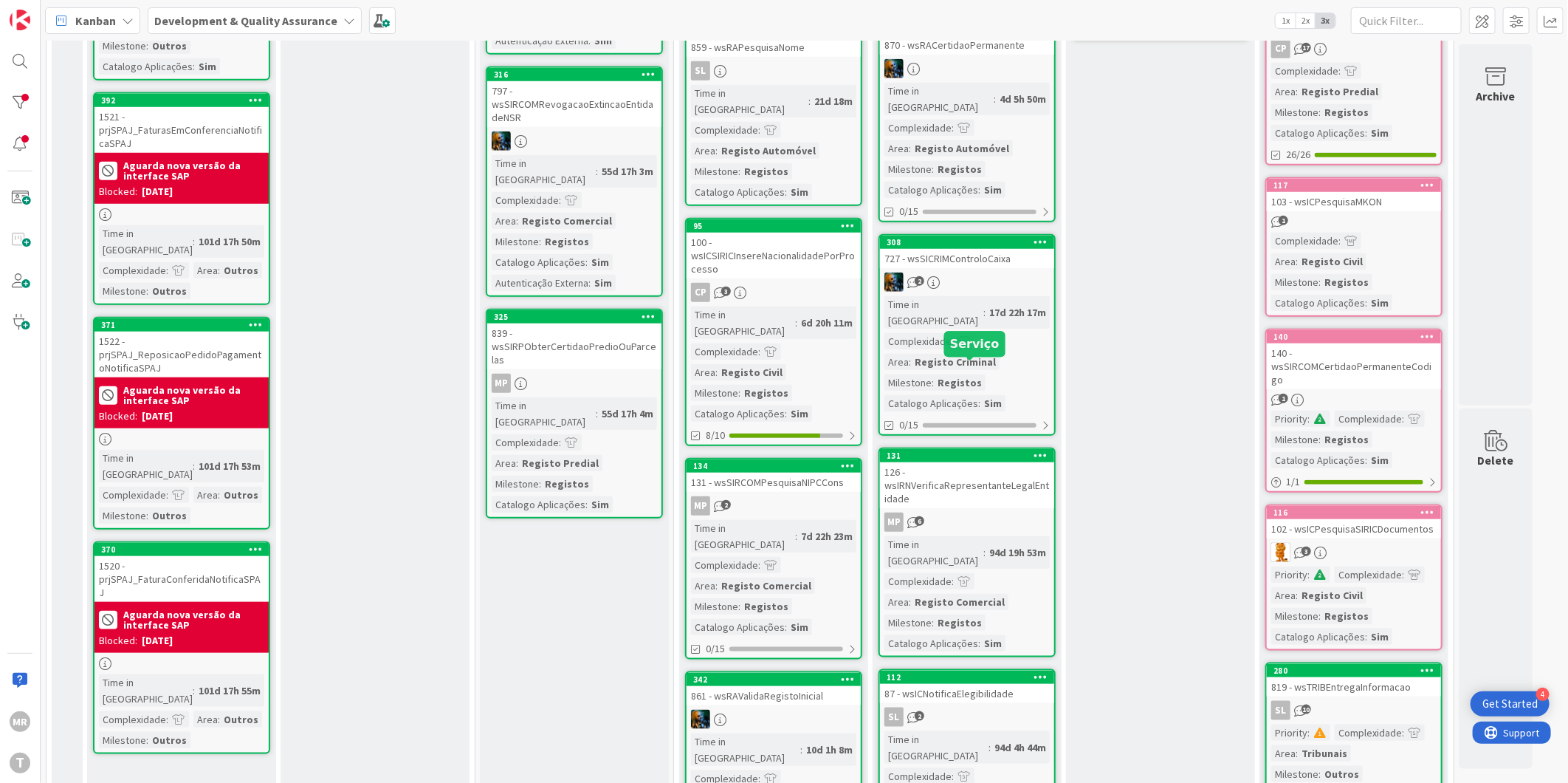
click at [1020, 451] on div "131" at bounding box center [971, 455] width 168 height 10
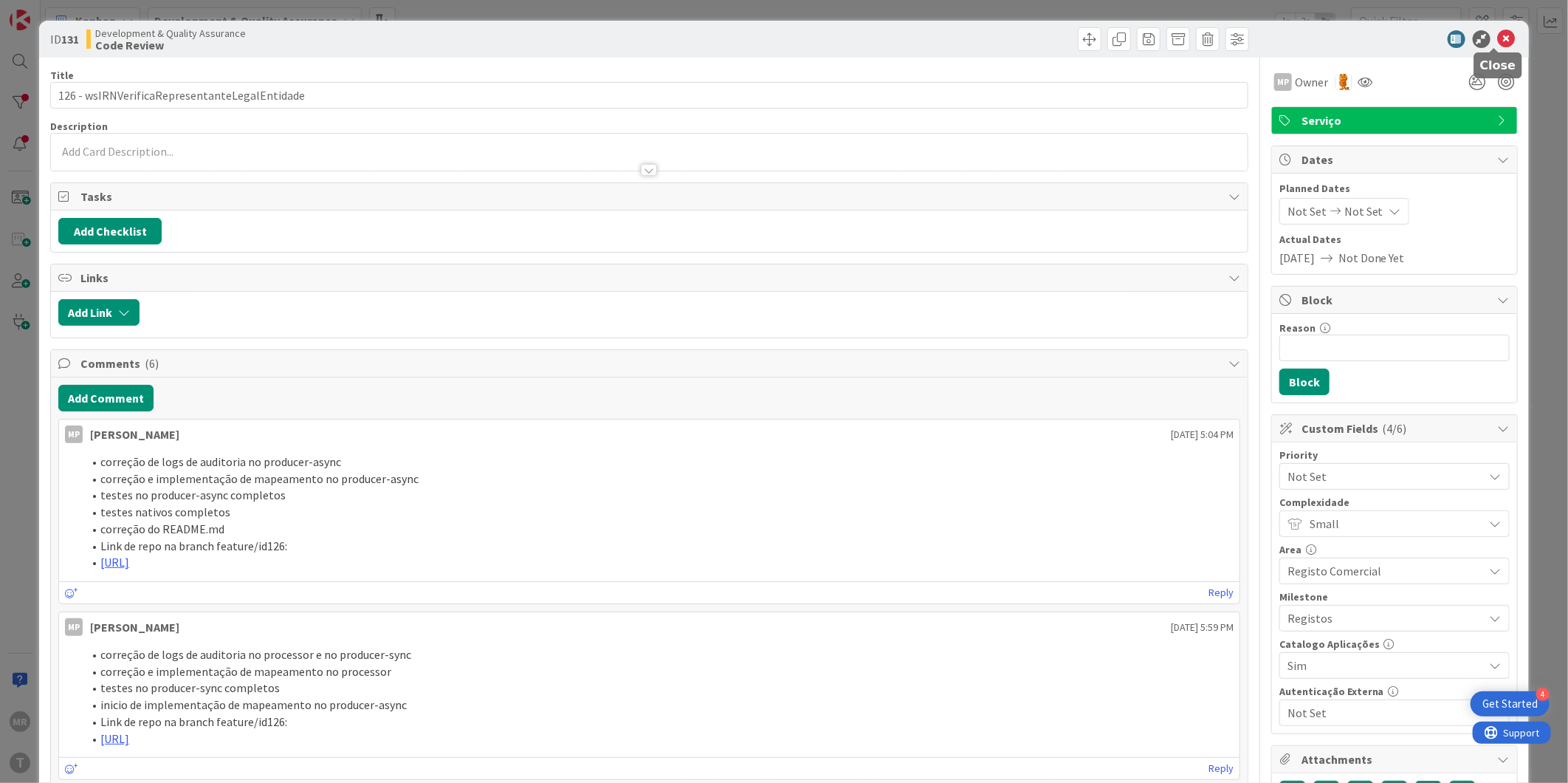
click at [1498, 38] on icon at bounding box center [1507, 40] width 18 height 18
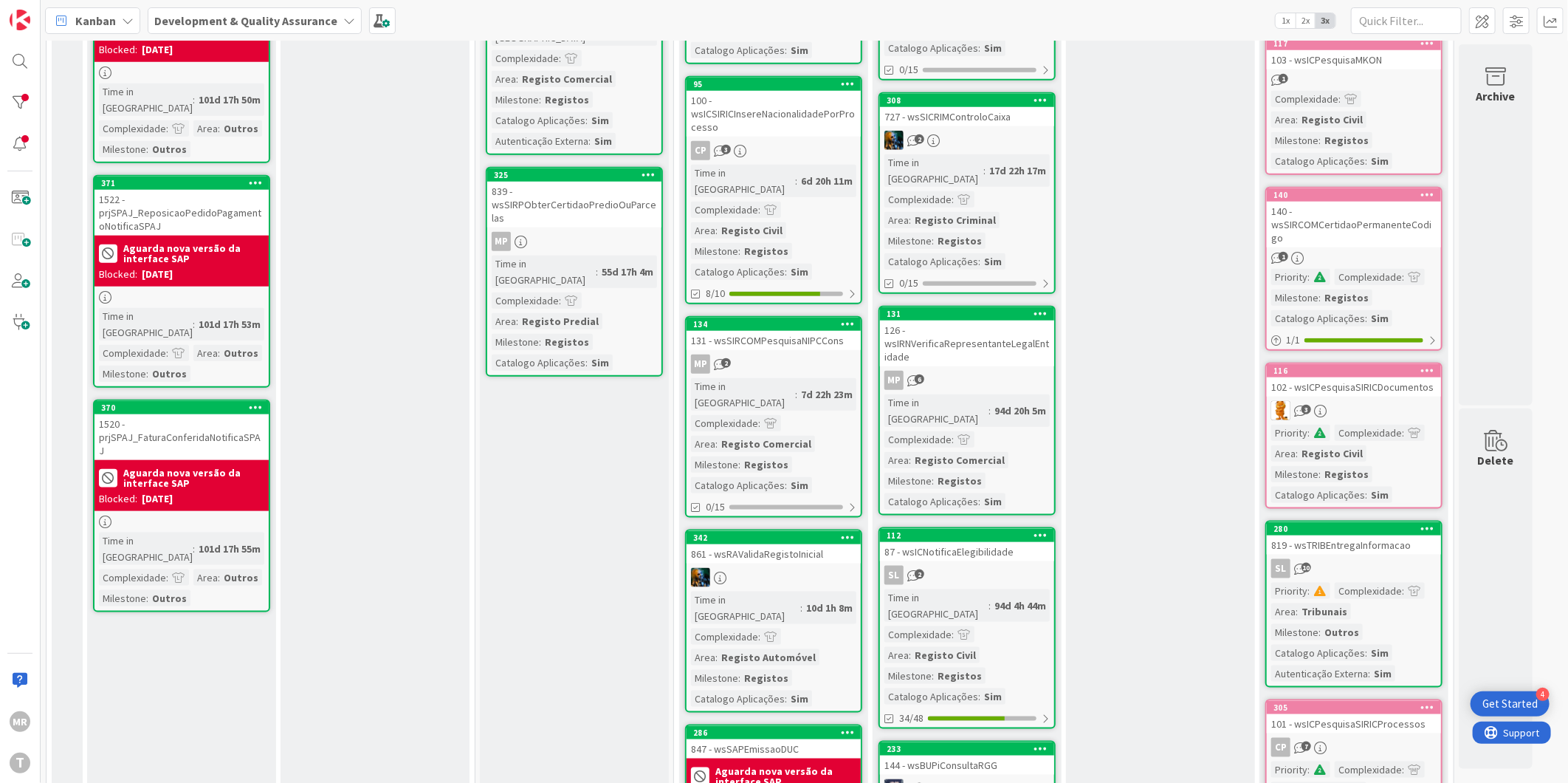
scroll to position [903, 0]
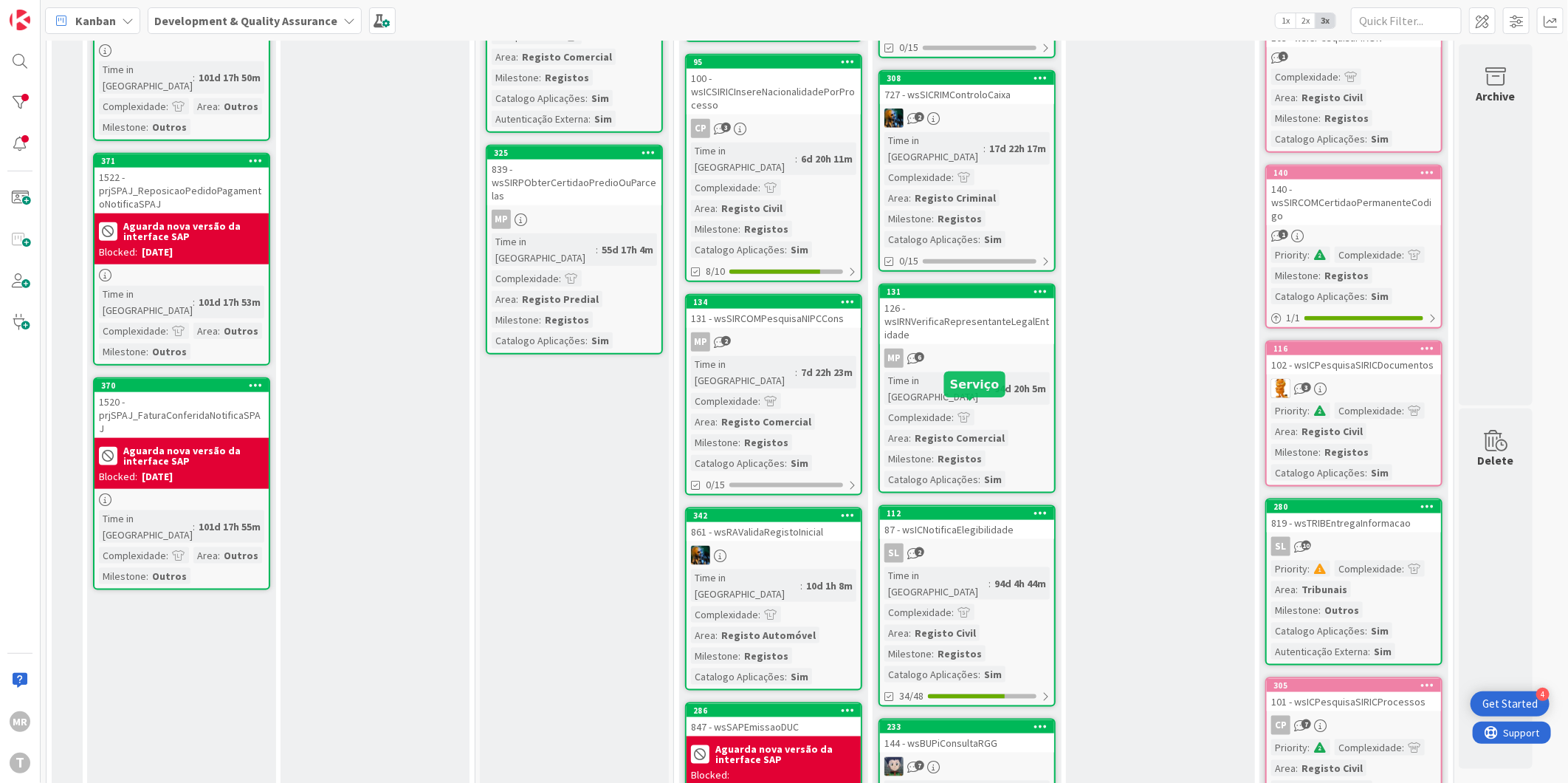
click at [988, 508] on div "112" at bounding box center [971, 513] width 168 height 10
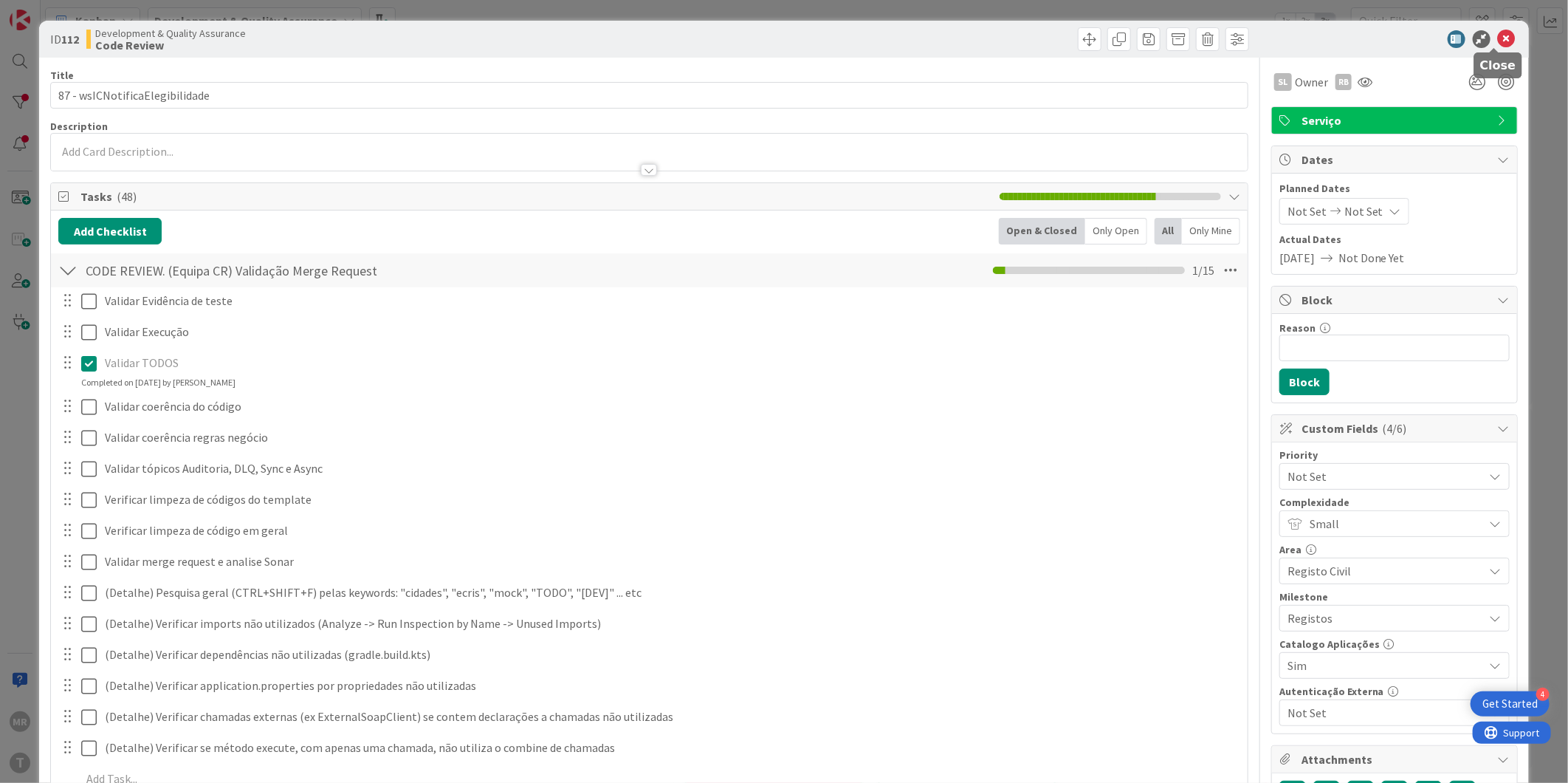
click at [1498, 38] on icon at bounding box center [1507, 40] width 18 height 18
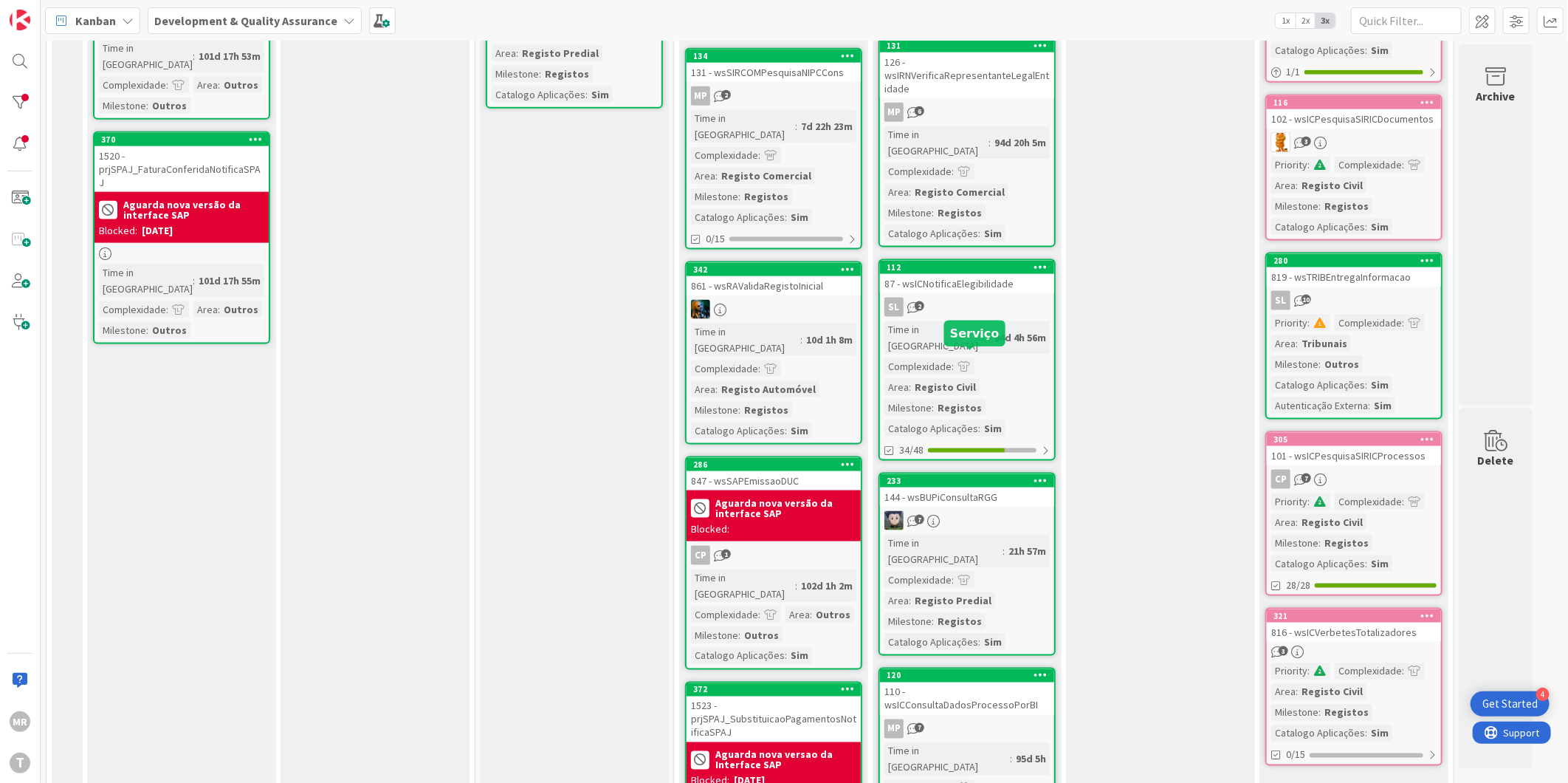
click at [985, 476] on div "233" at bounding box center [971, 480] width 168 height 10
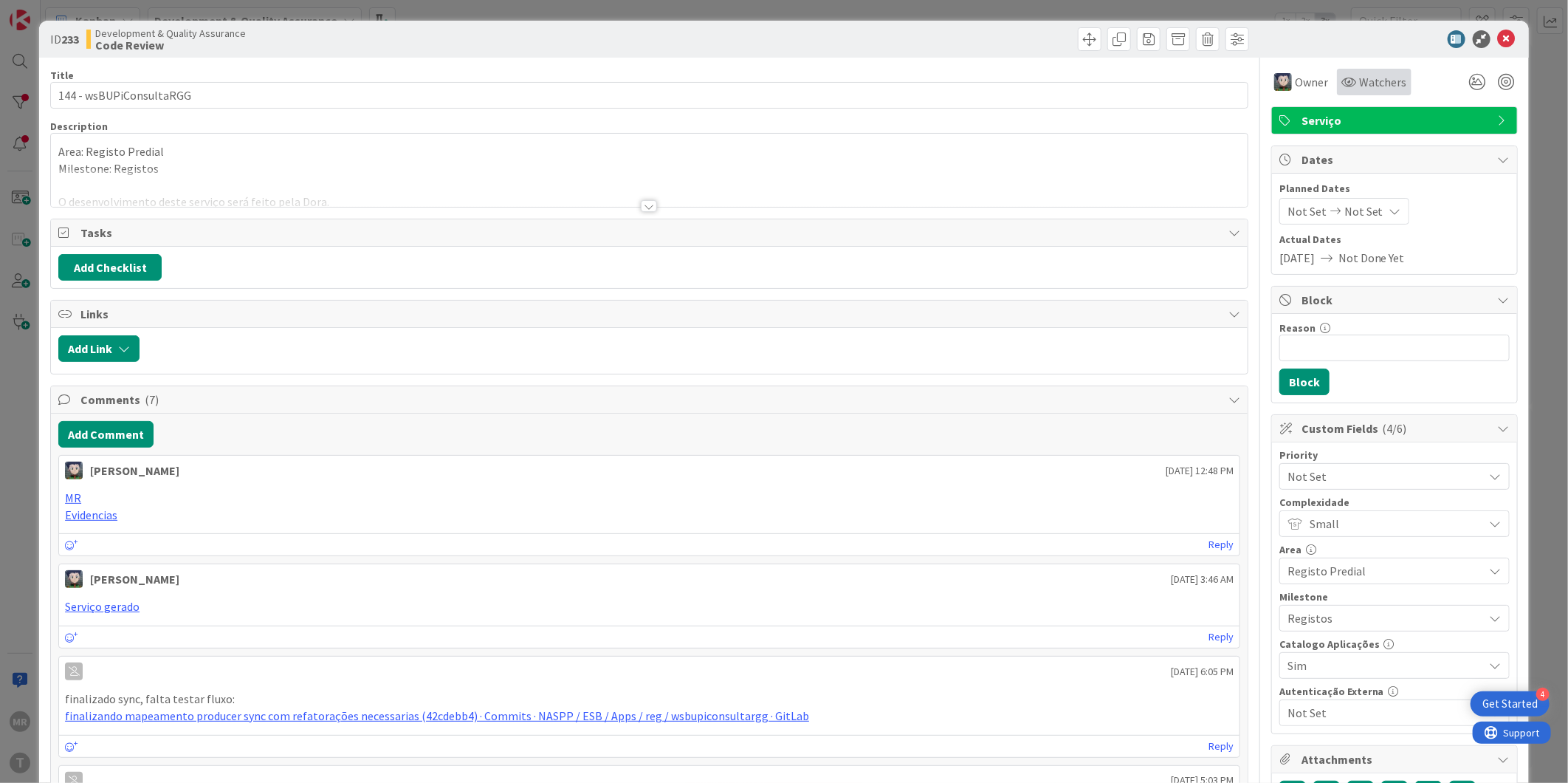
click at [1346, 81] on div "Watchers" at bounding box center [1374, 82] width 66 height 18
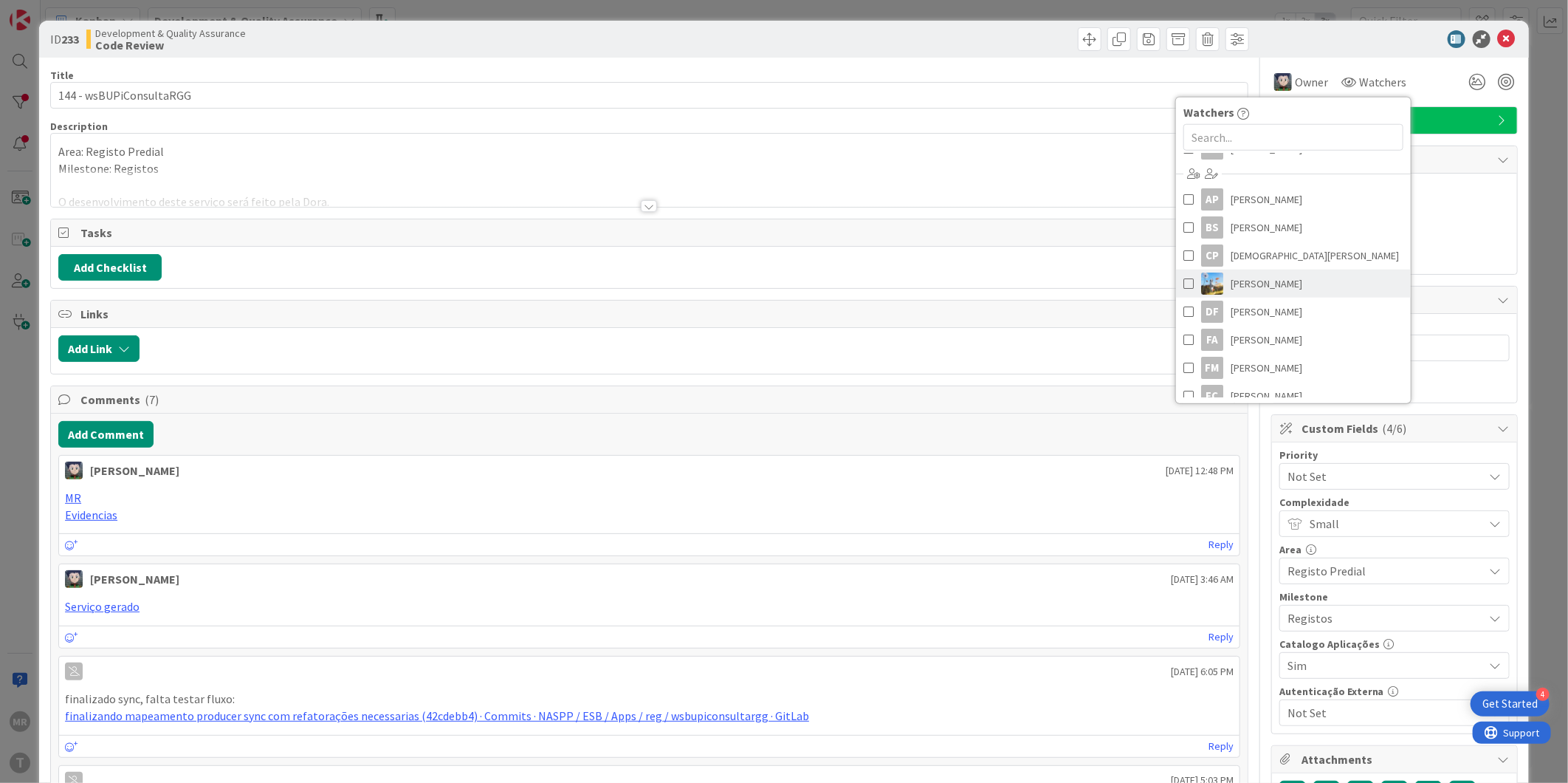
scroll to position [82, 0]
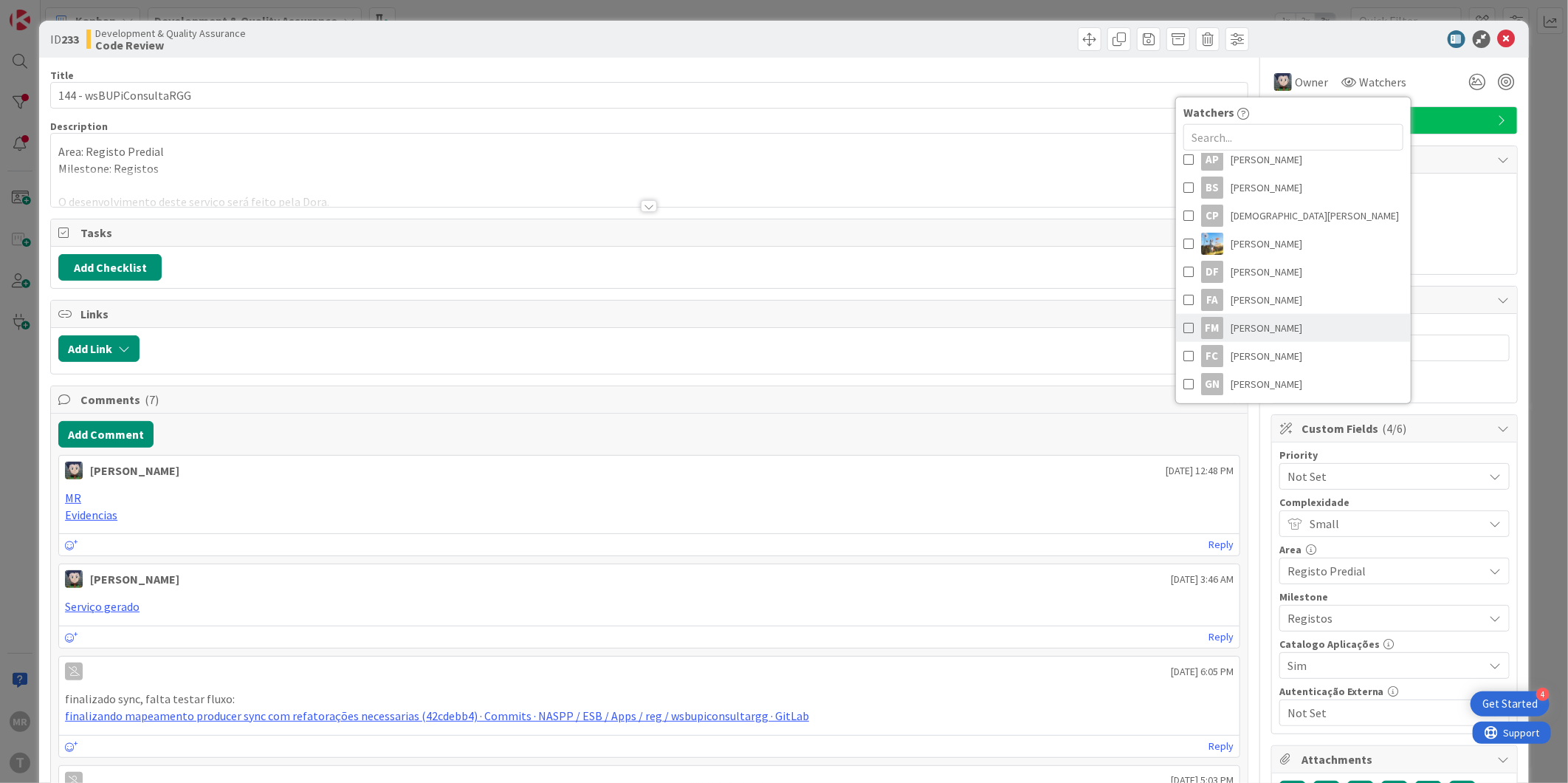
click at [1252, 330] on span "[PERSON_NAME]" at bounding box center [1267, 328] width 72 height 23
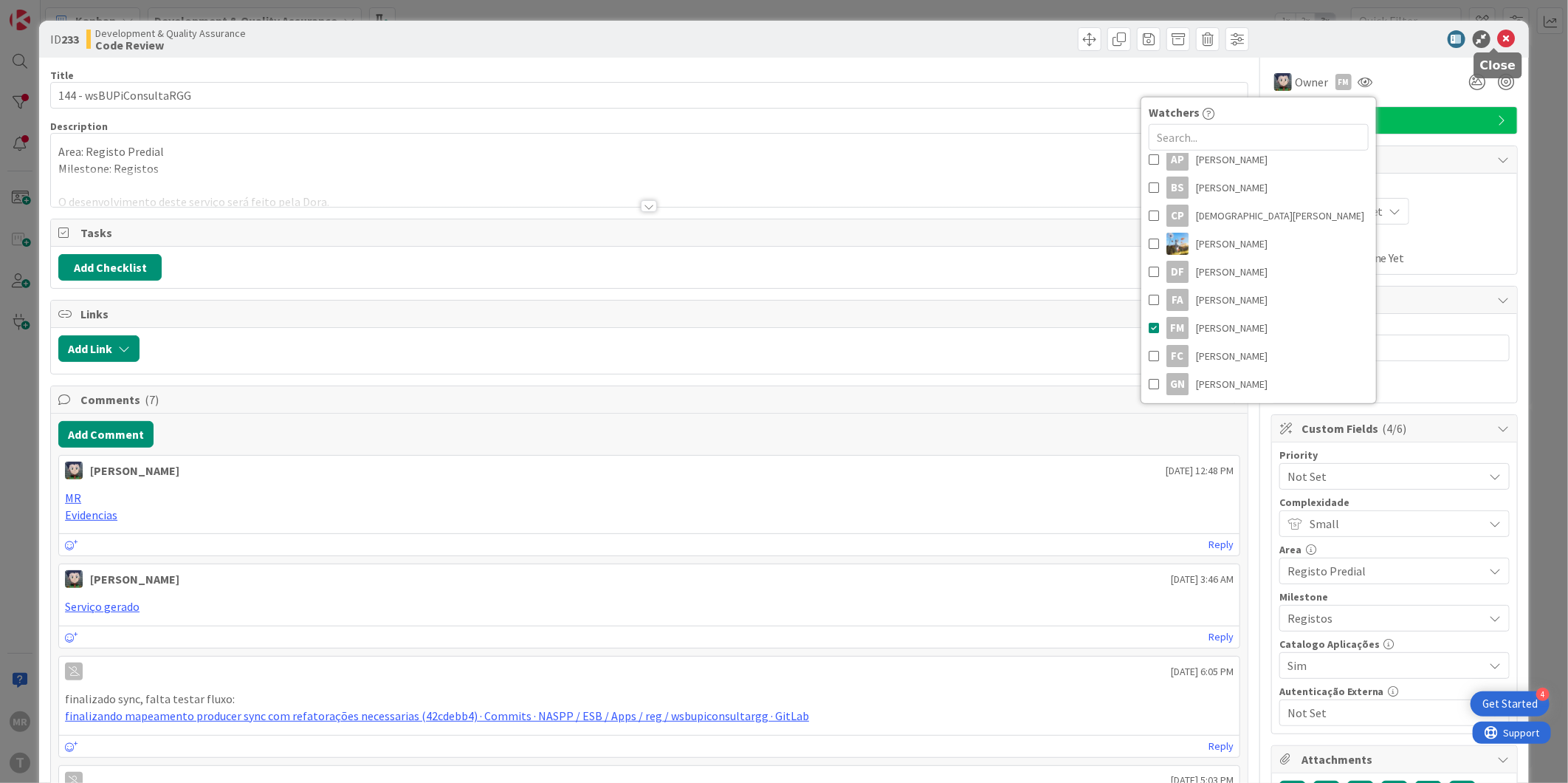
click at [1498, 32] on icon at bounding box center [1507, 40] width 18 height 18
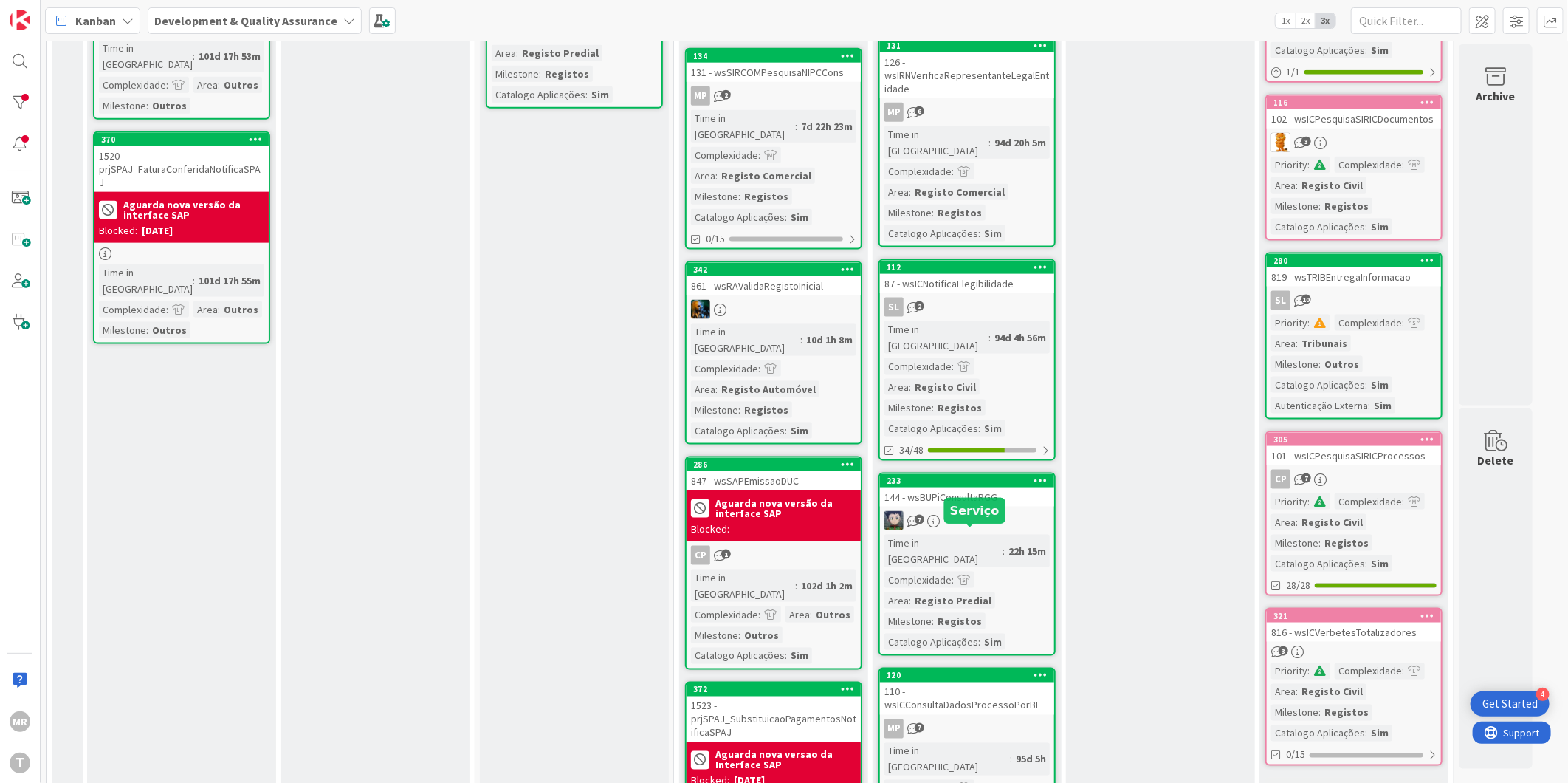
click at [977, 670] on div "120" at bounding box center [971, 675] width 168 height 10
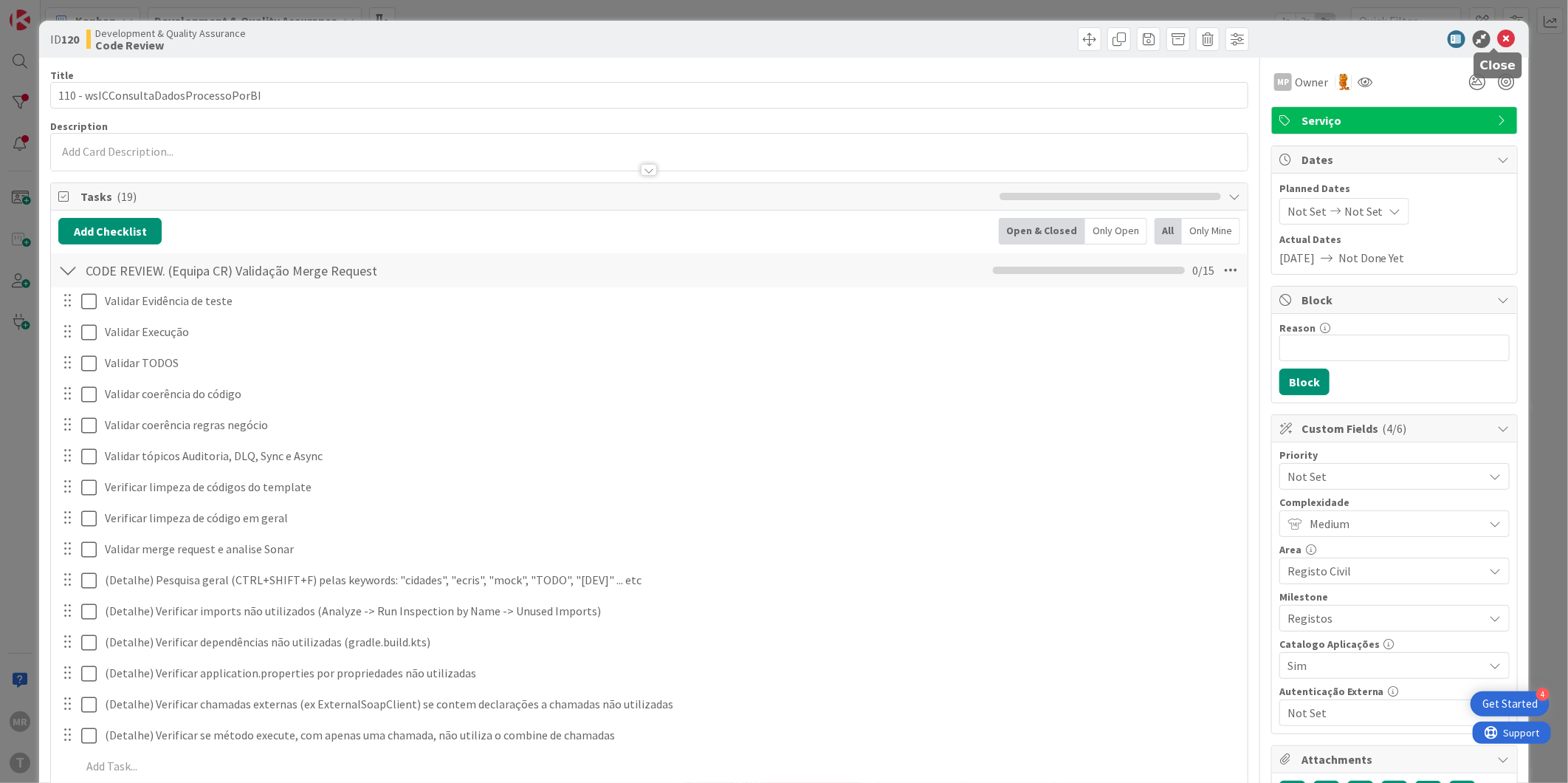
click at [1498, 38] on icon at bounding box center [1507, 40] width 18 height 18
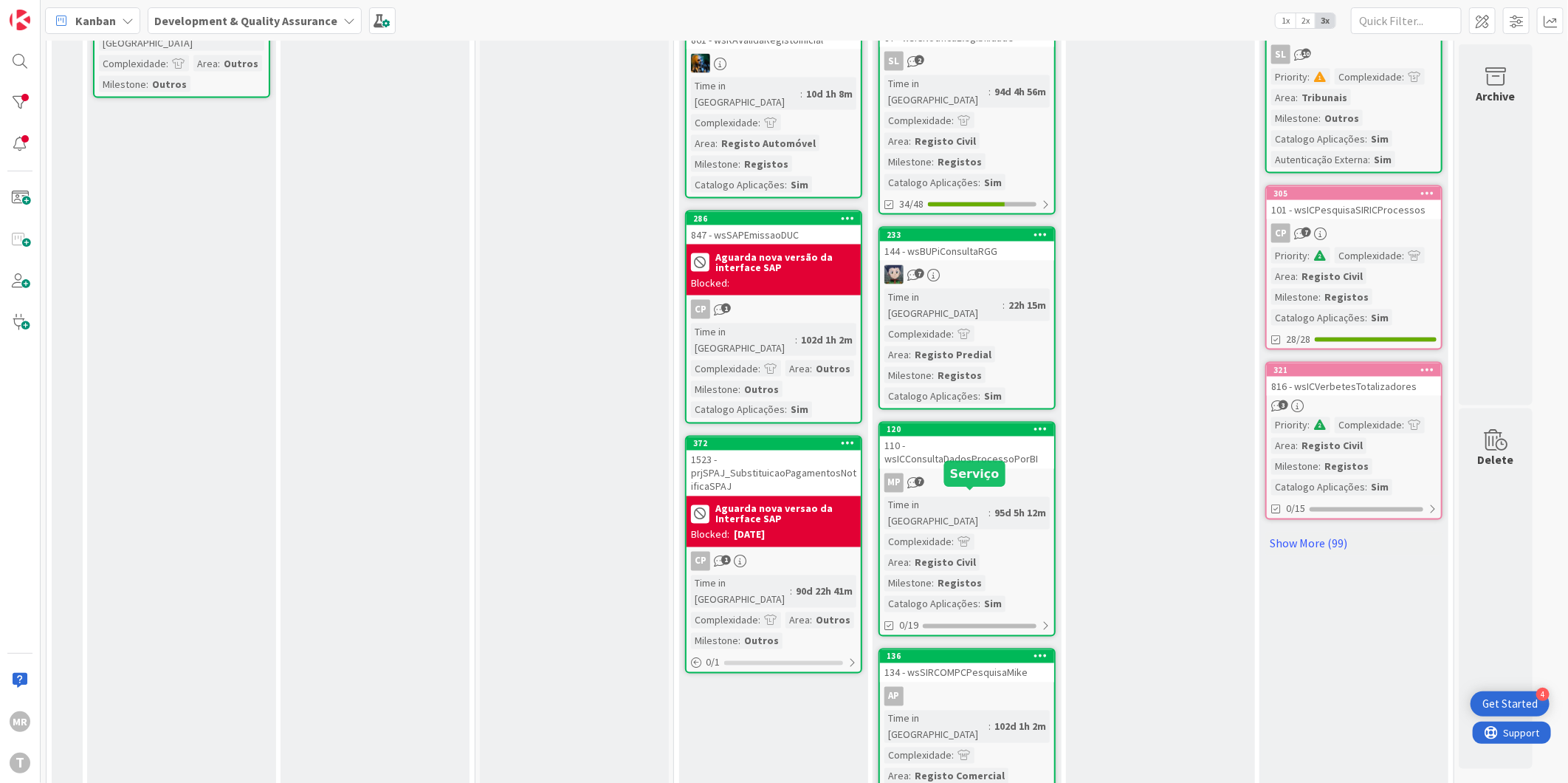
click at [995, 651] on div "136" at bounding box center [971, 656] width 168 height 10
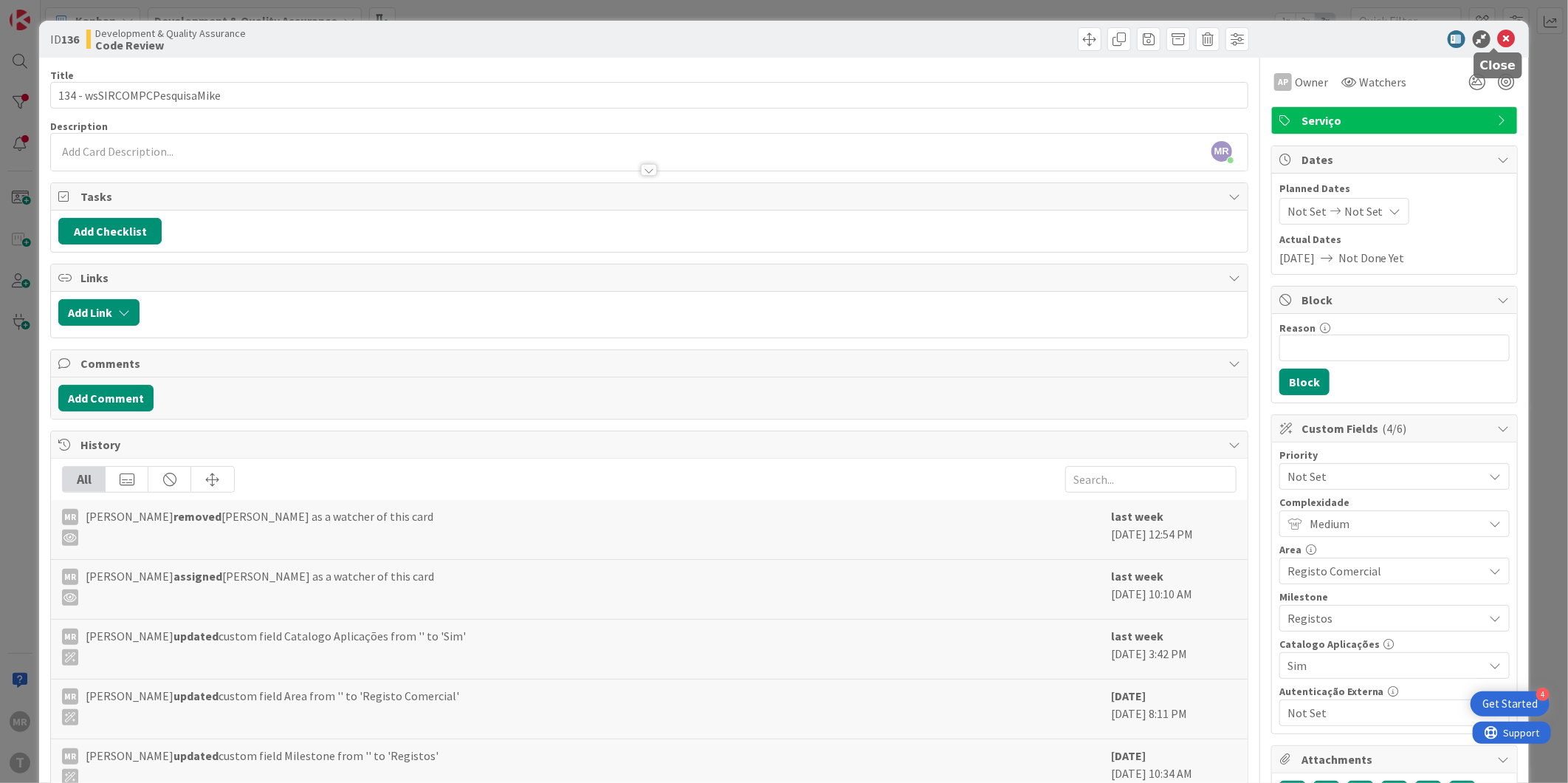
click at [1498, 39] on icon at bounding box center [1507, 40] width 18 height 18
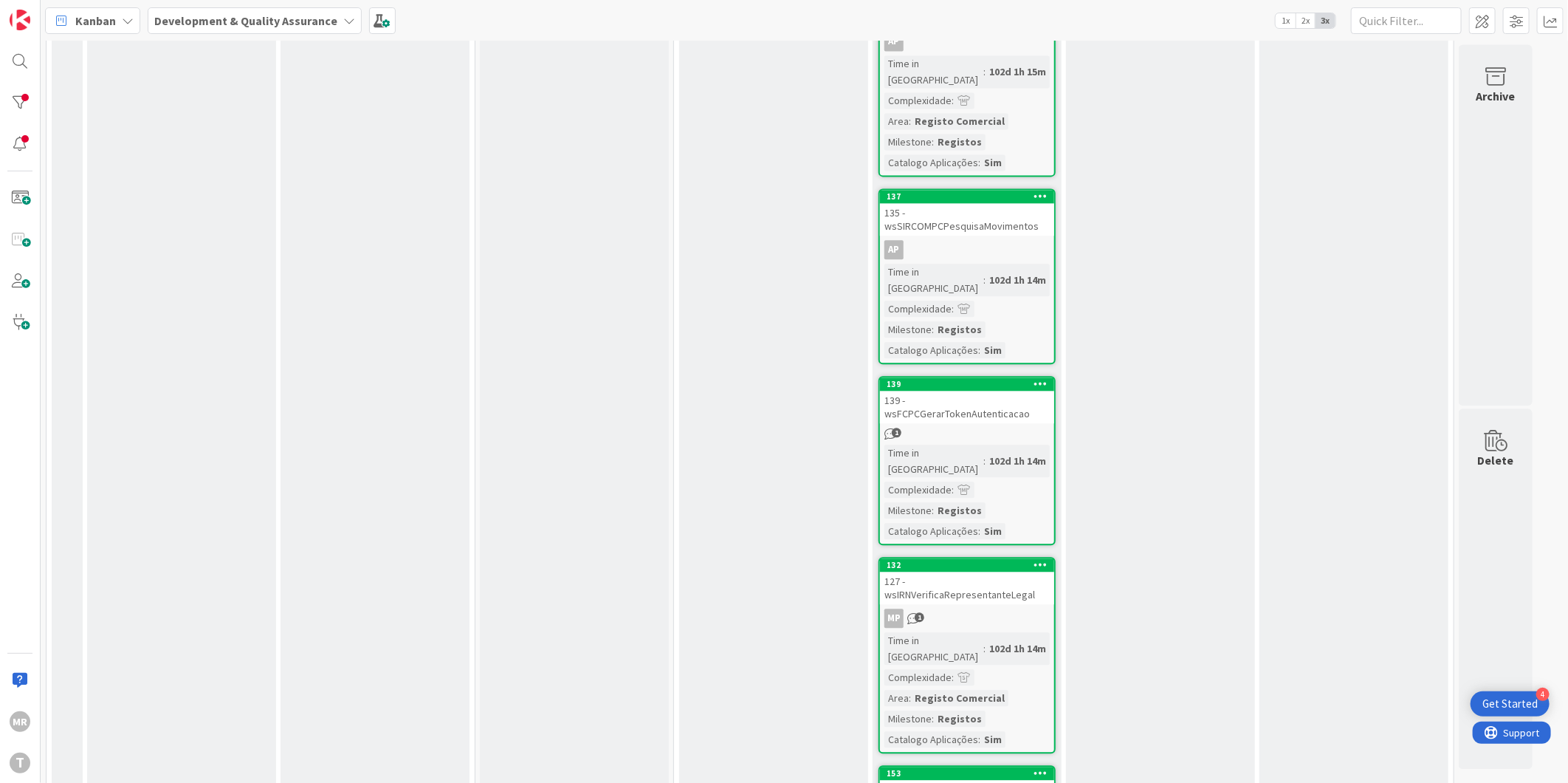
scroll to position [2052, 0]
click at [983, 378] on div "139" at bounding box center [971, 382] width 168 height 10
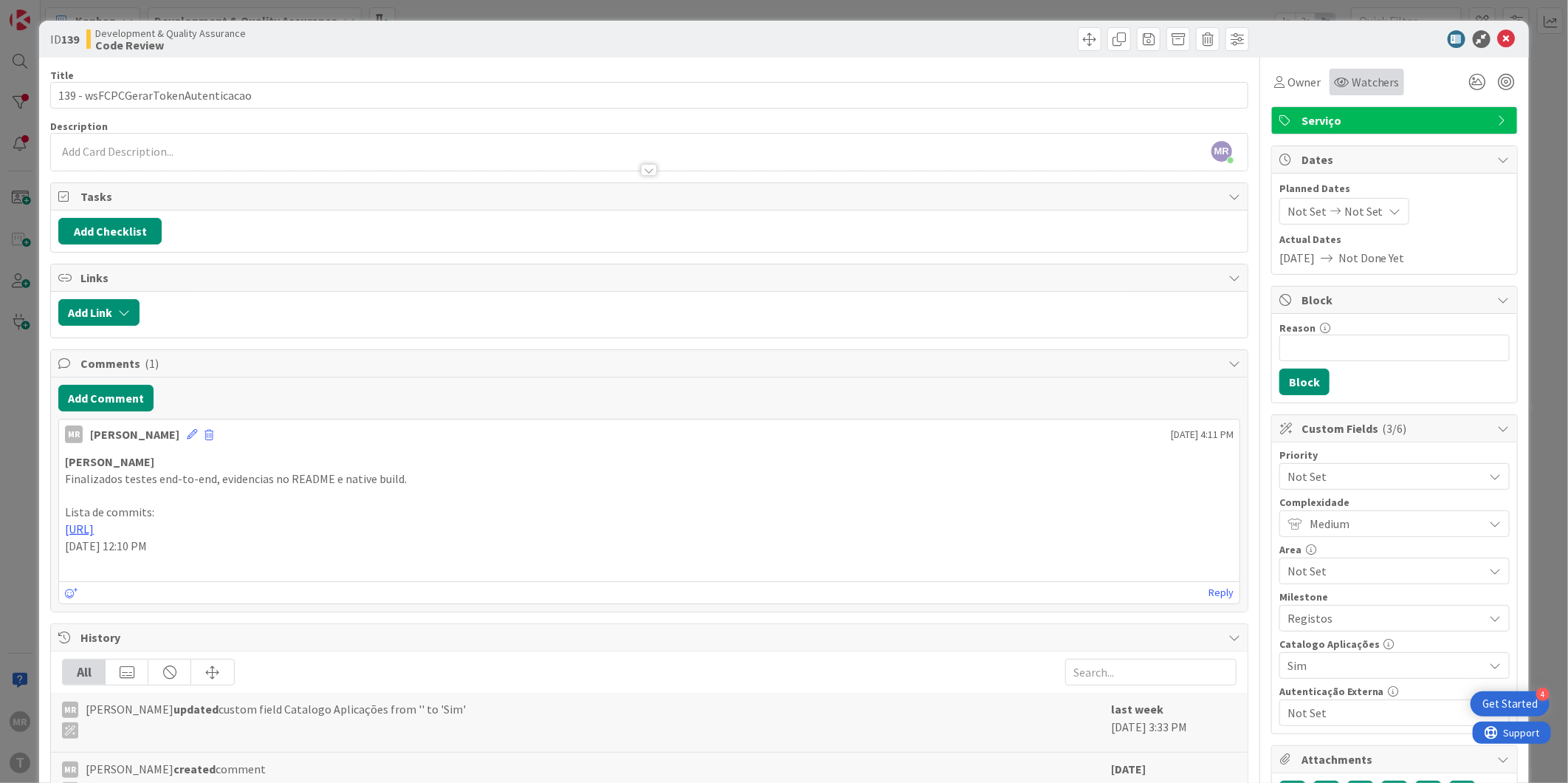
click at [1334, 73] on div "Watchers" at bounding box center [1366, 82] width 66 height 18
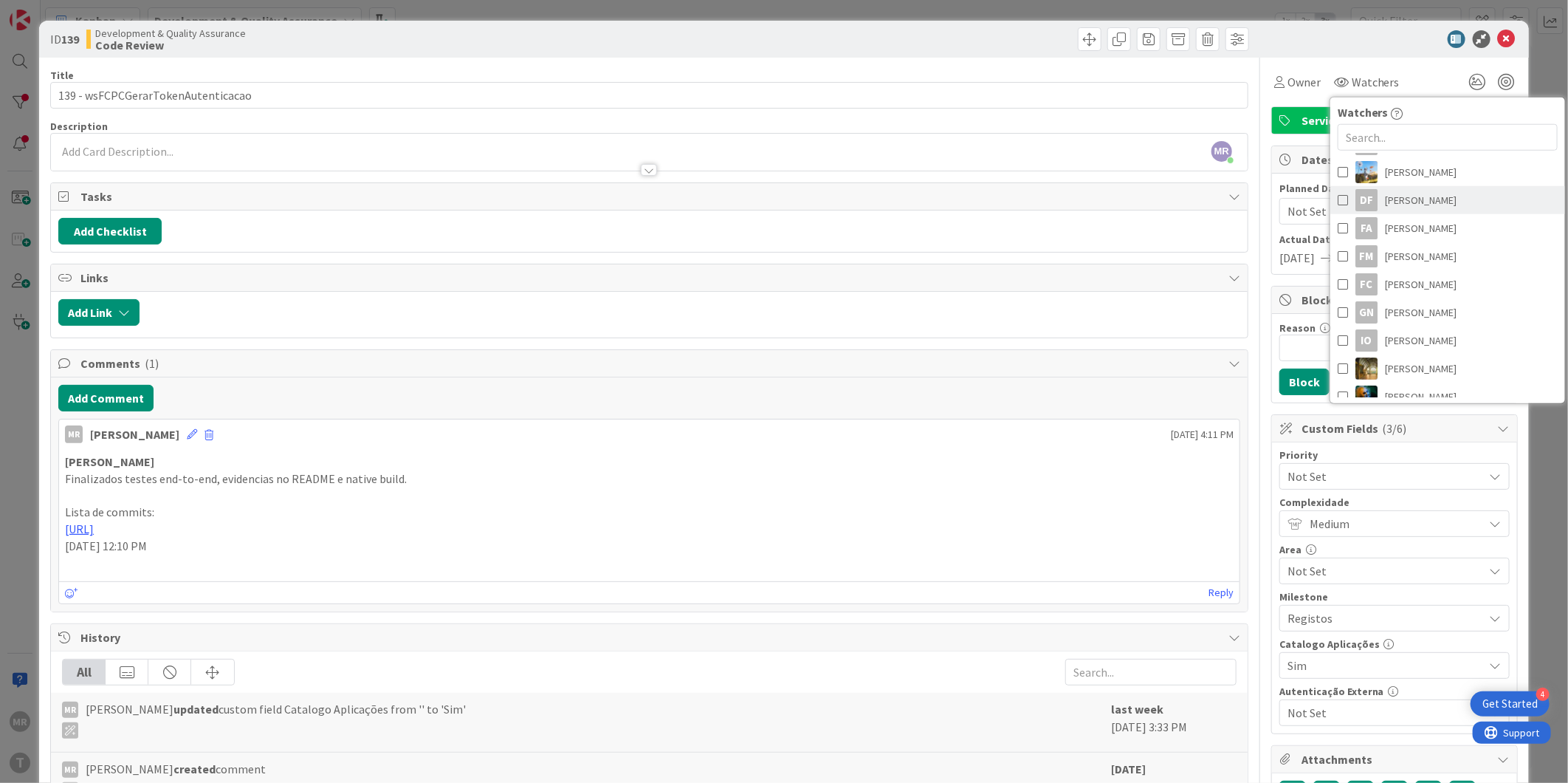
scroll to position [164, 0]
click at [1391, 244] on span "[PERSON_NAME]" at bounding box center [1421, 246] width 72 height 23
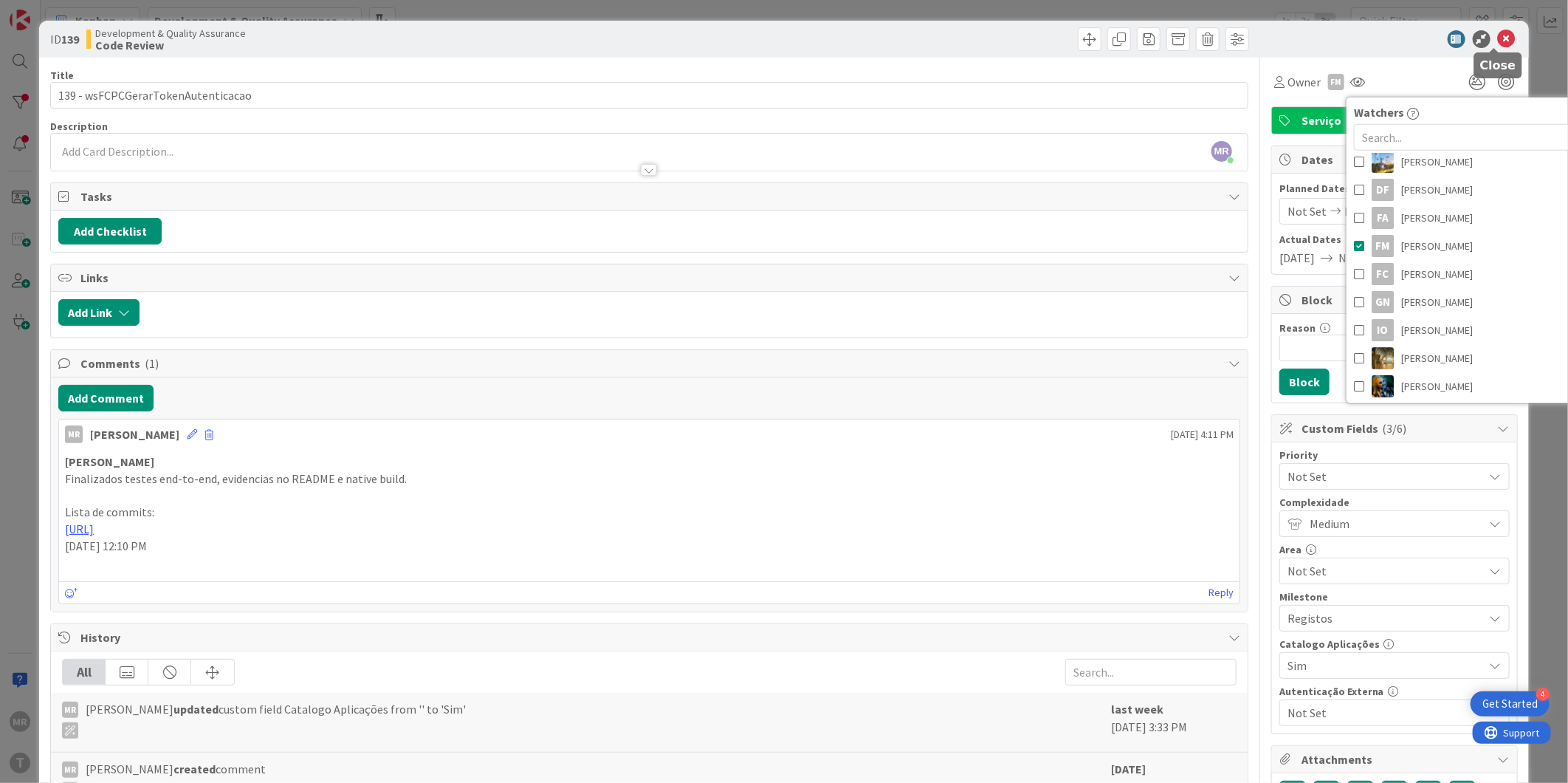
click at [1498, 38] on icon at bounding box center [1507, 40] width 18 height 18
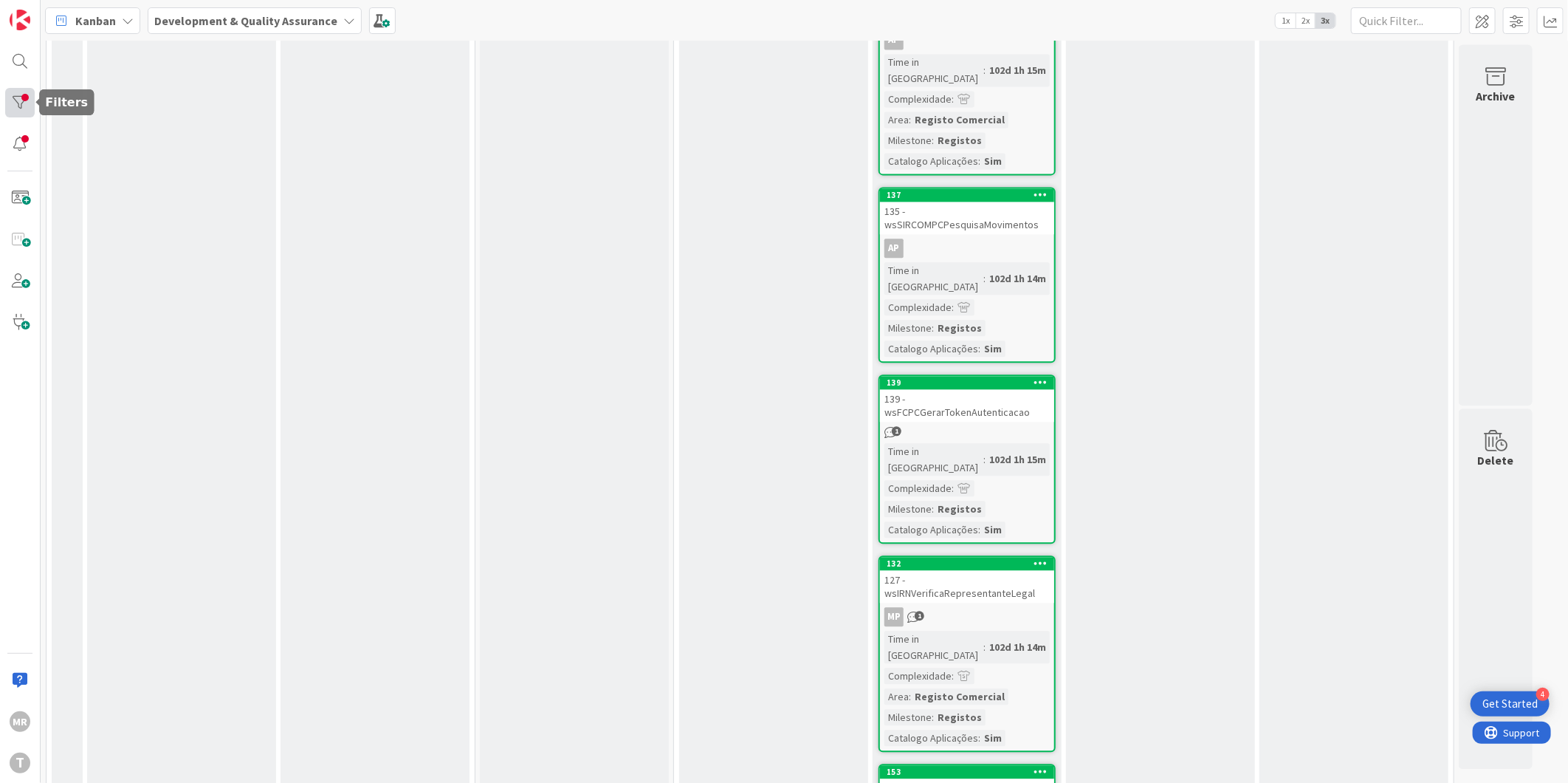
click at [27, 105] on div at bounding box center [20, 103] width 30 height 30
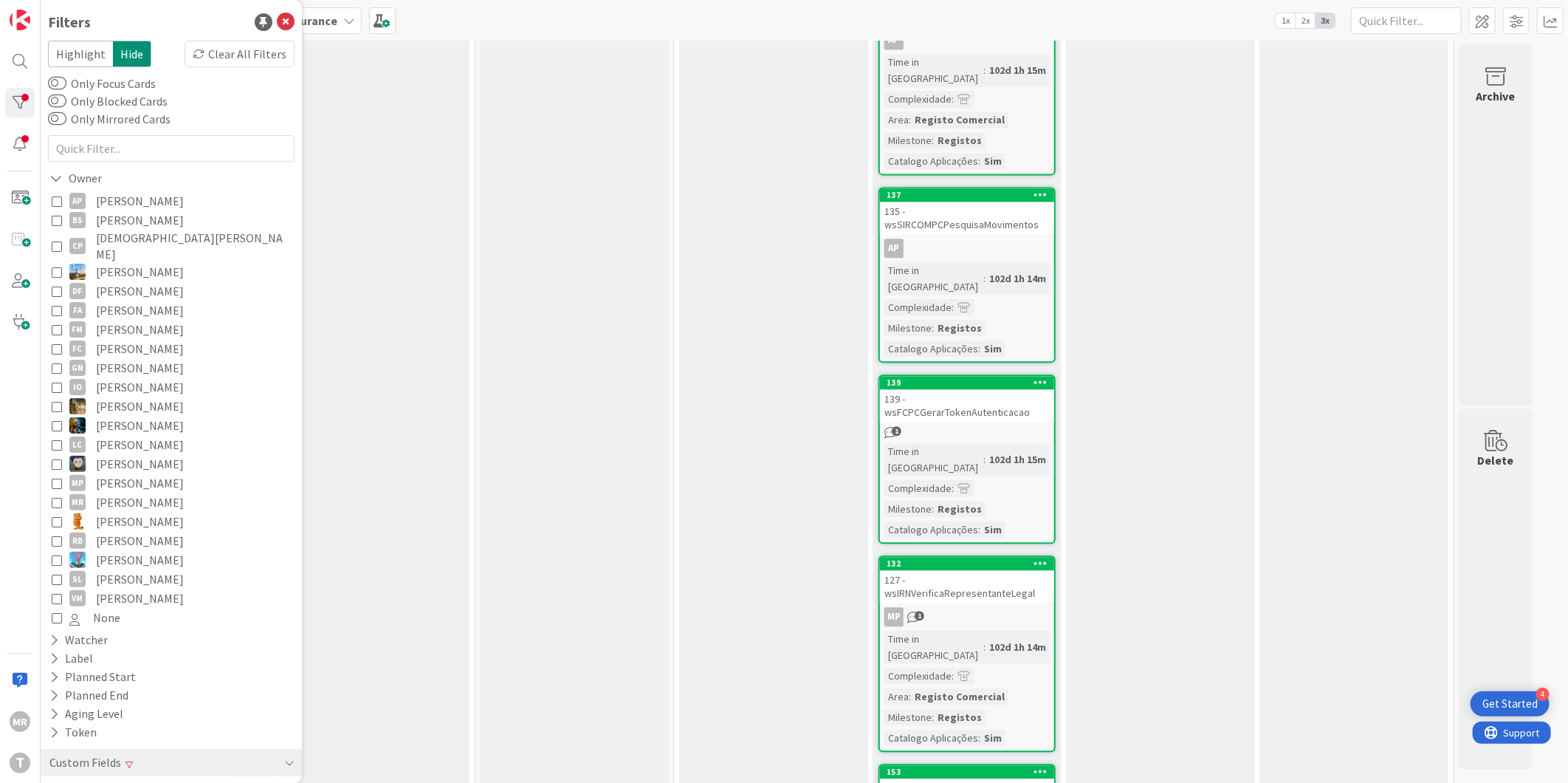
scroll to position [109, 0]
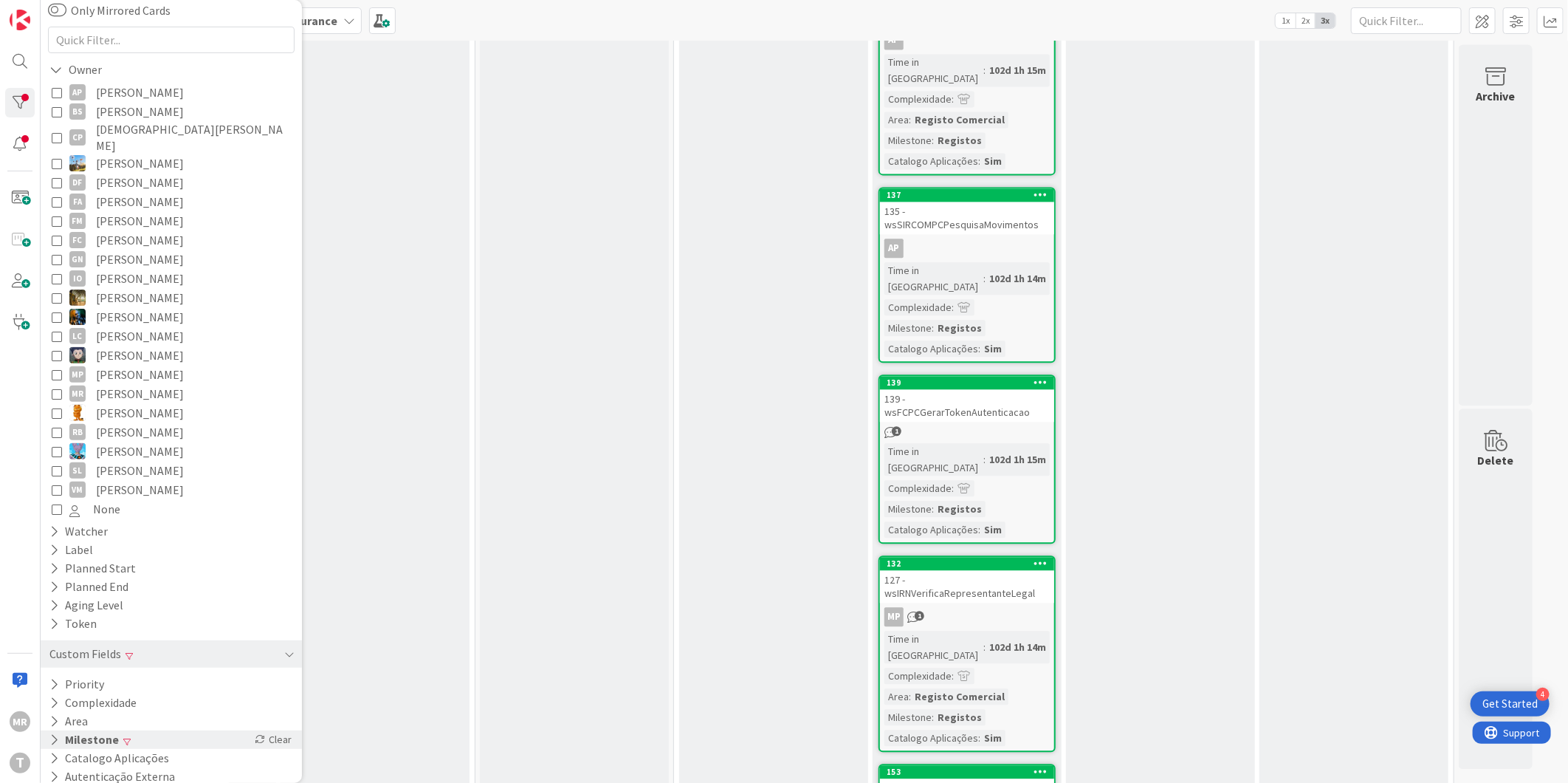
click at [68, 731] on button "Milestone" at bounding box center [84, 740] width 72 height 18
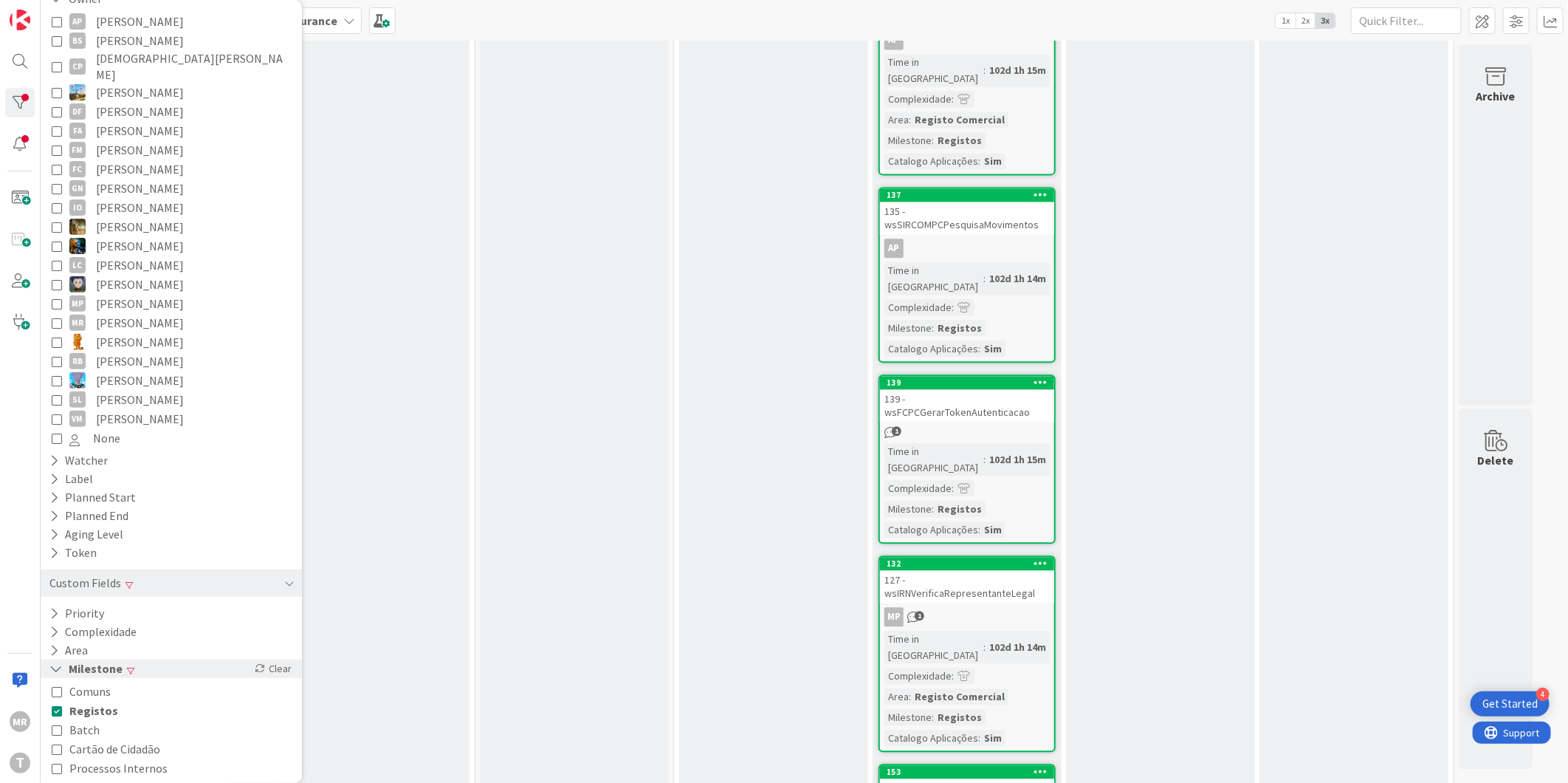
scroll to position [251, 0]
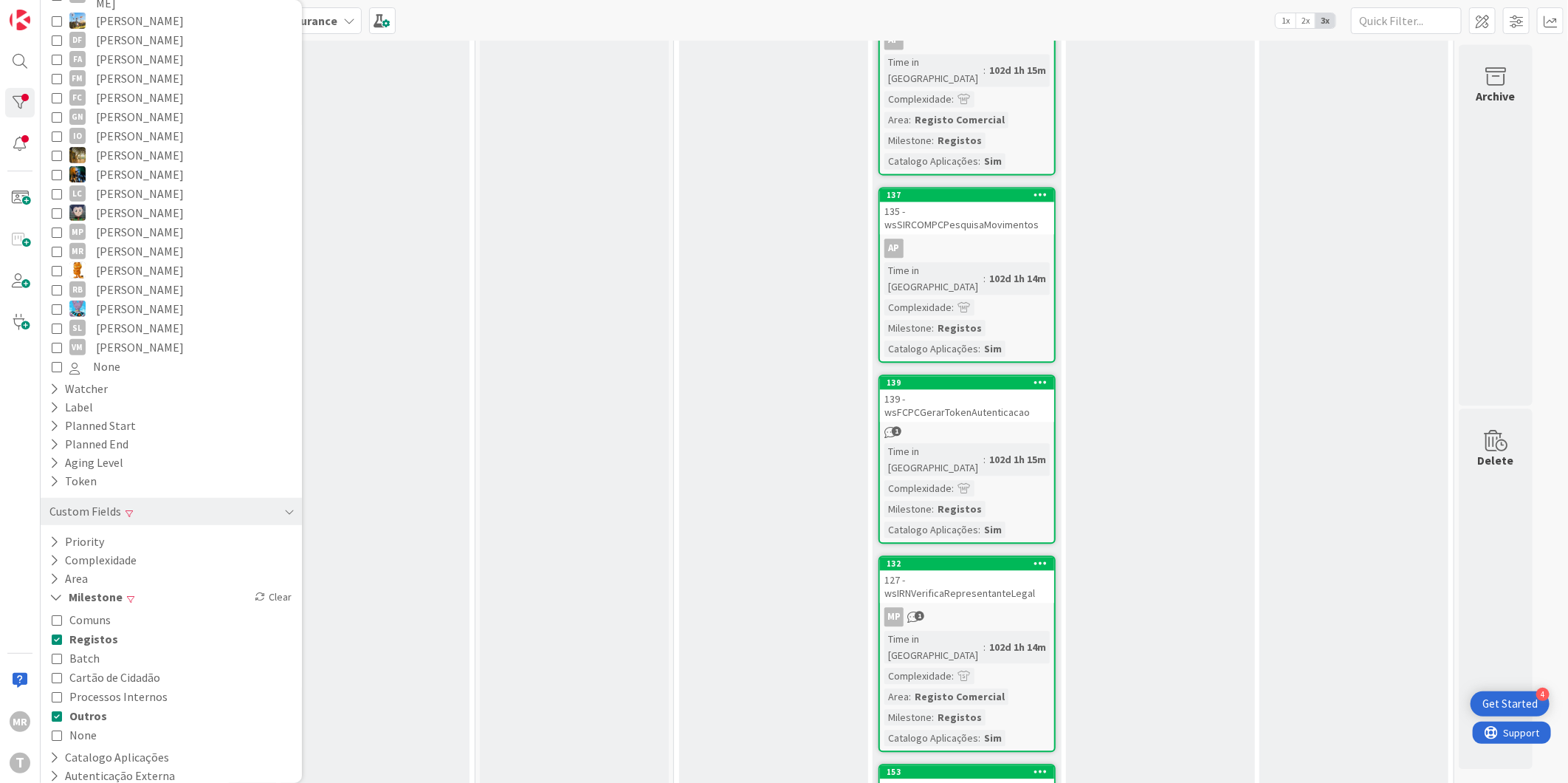
click at [100, 629] on span "Registos" at bounding box center [94, 638] width 49 height 19
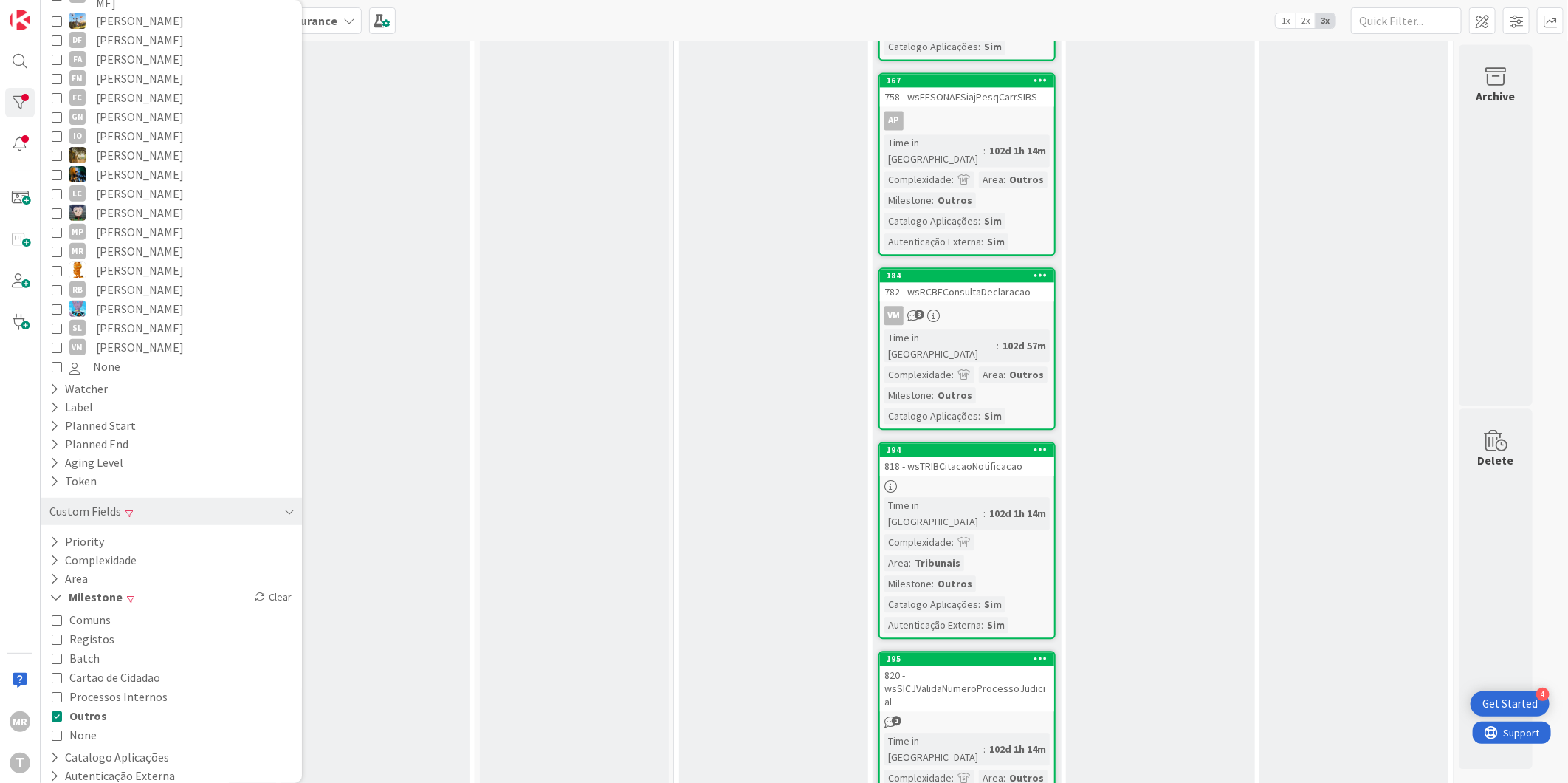
click at [85, 706] on span "Outros" at bounding box center [88, 715] width 38 height 19
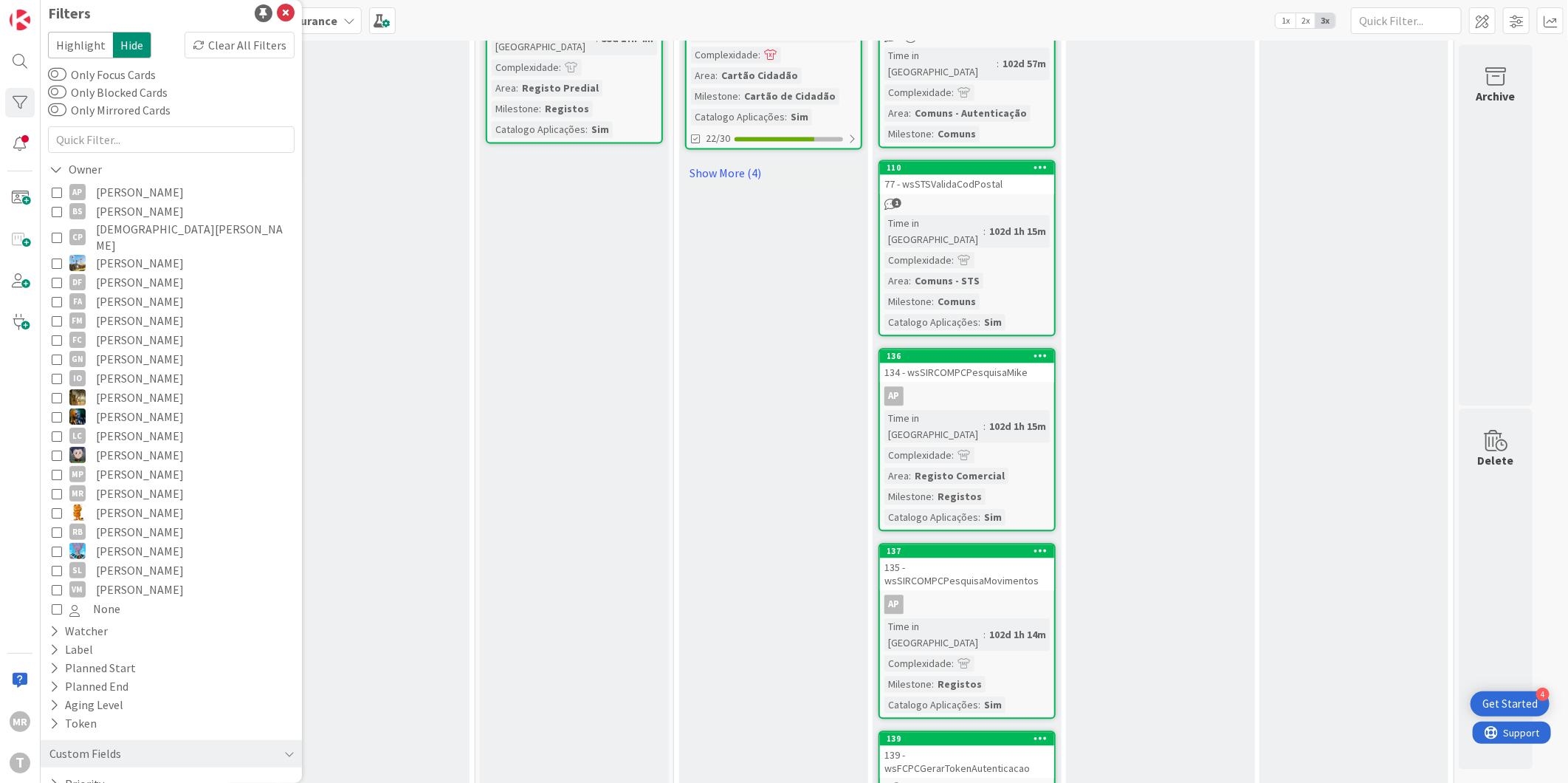
scroll to position [0, 0]
click at [133, 320] on span "[PERSON_NAME]" at bounding box center [140, 329] width 88 height 19
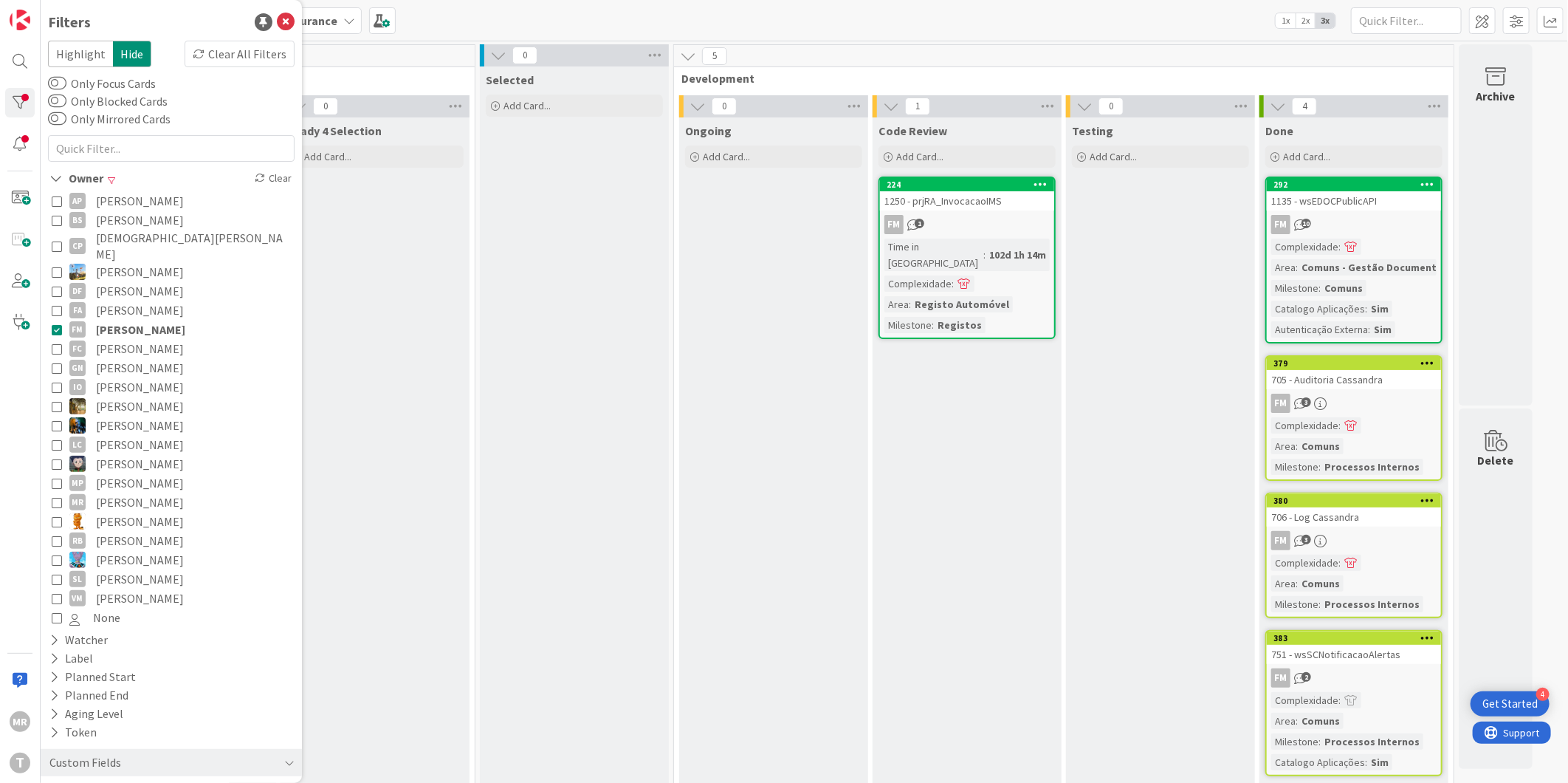
click at [133, 320] on span "[PERSON_NAME]" at bounding box center [140, 329] width 89 height 19
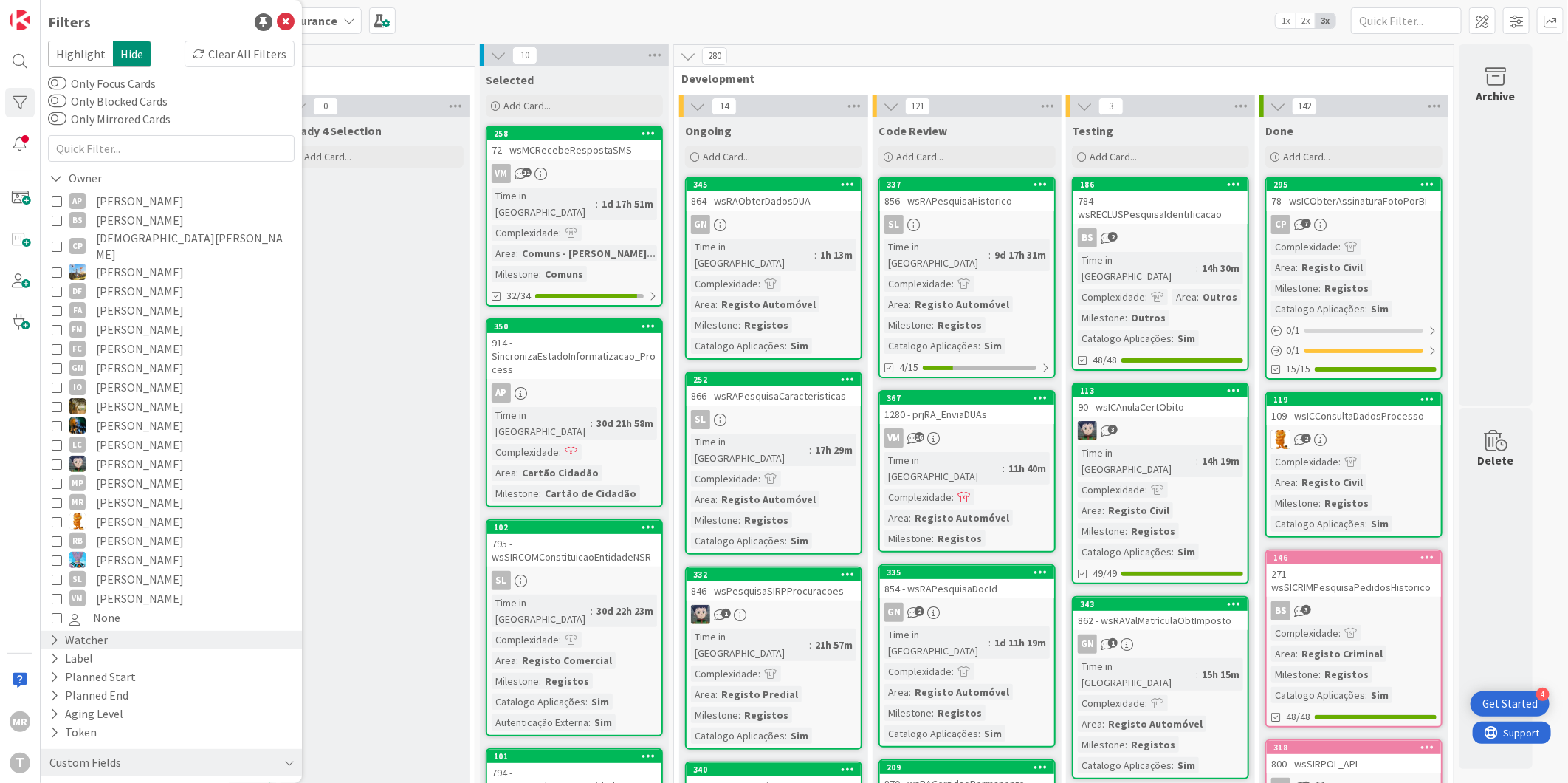
click at [68, 631] on div "Watcher" at bounding box center [78, 640] width 61 height 18
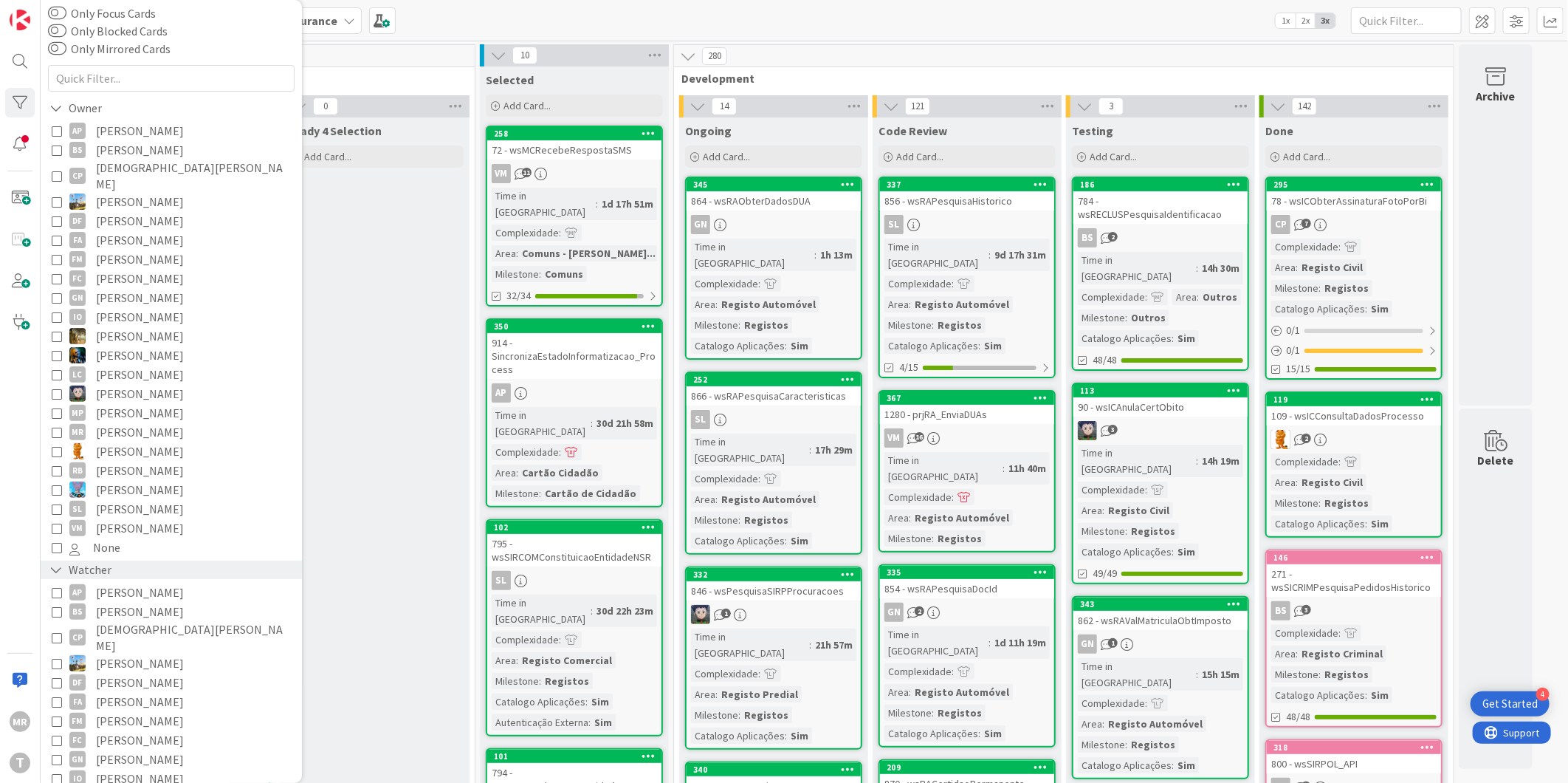
scroll to position [164, 0]
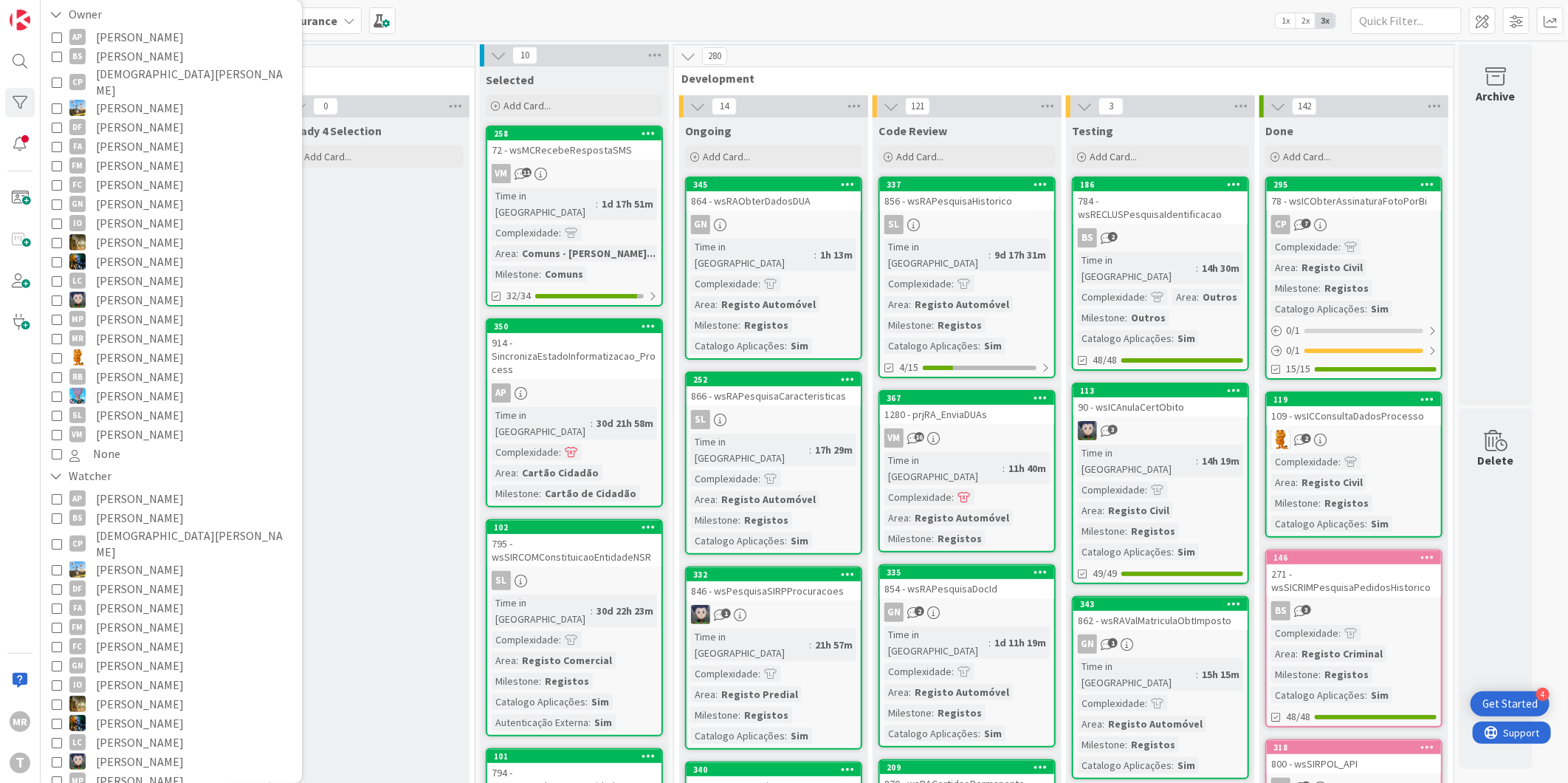
click at [137, 617] on span "[PERSON_NAME]" at bounding box center [140, 626] width 88 height 19
